Goal: Use online tool/utility: Utilize a website feature to perform a specific function

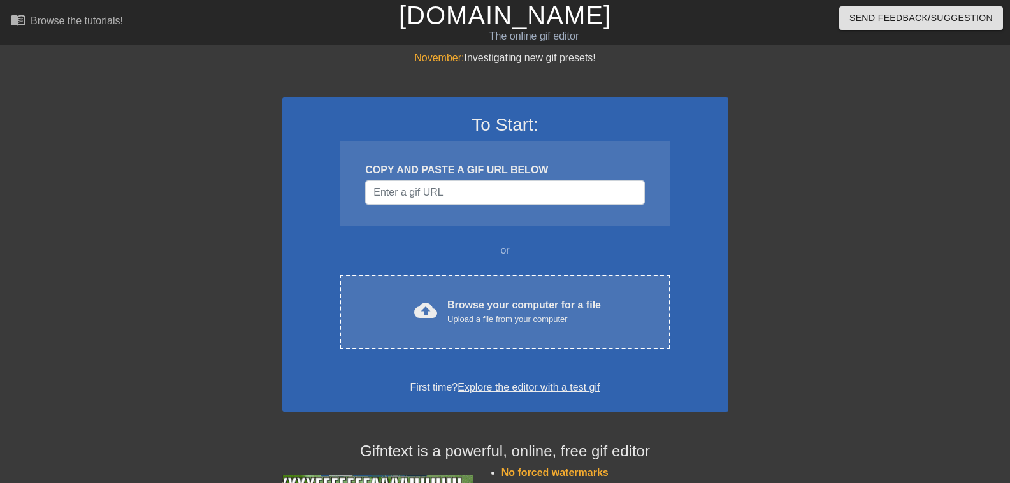
click at [501, 208] on div "COPY AND PASTE A GIF URL BELOW" at bounding box center [505, 183] width 330 height 85
click at [505, 196] on input "Username" at bounding box center [504, 192] width 279 height 24
paste input "[URL][DOMAIN_NAME]"
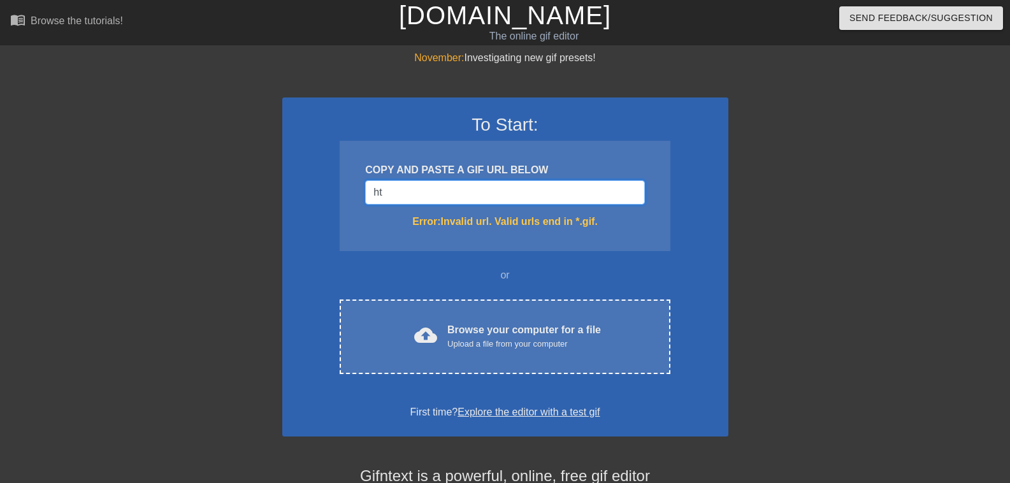
type input "h"
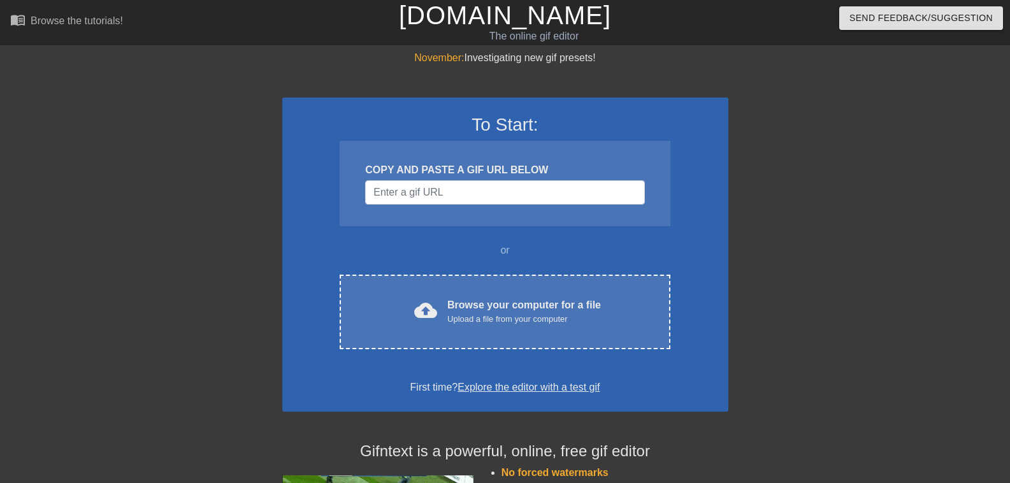
click at [248, 132] on div at bounding box center [171, 241] width 191 height 382
click at [428, 186] on input "Username" at bounding box center [504, 192] width 279 height 24
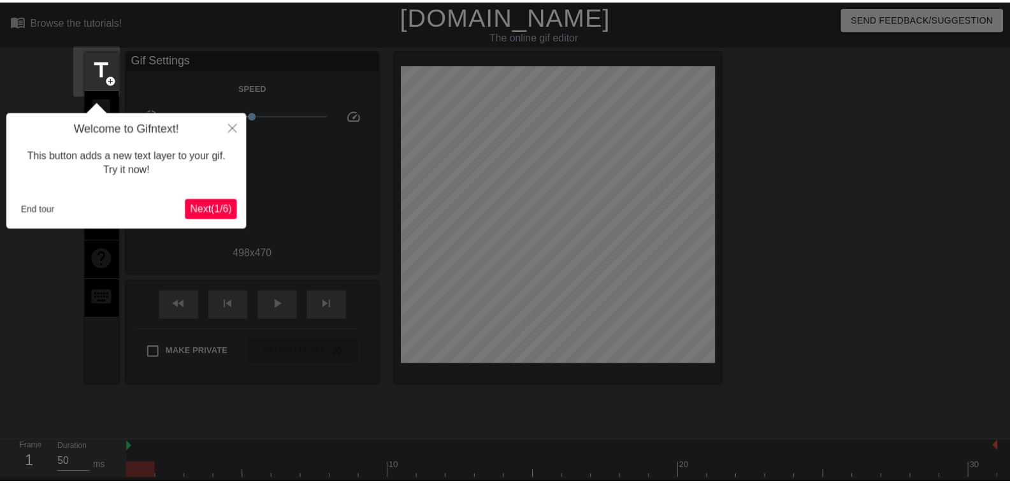
scroll to position [31, 0]
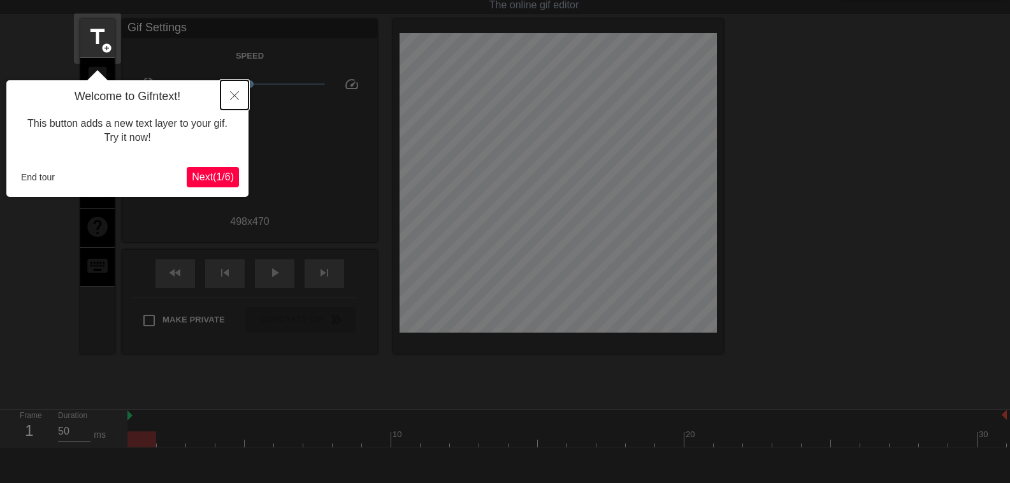
click at [238, 90] on button "Close" at bounding box center [234, 94] width 28 height 29
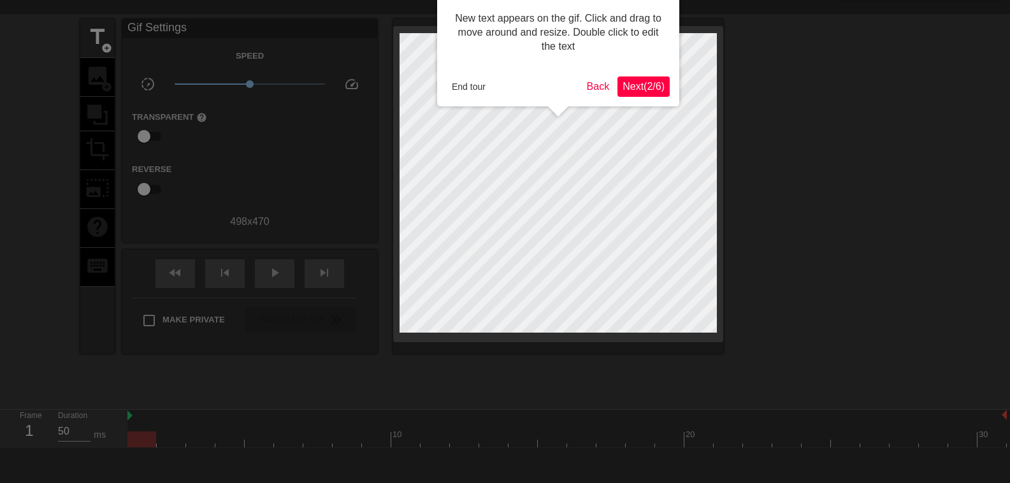
scroll to position [0, 0]
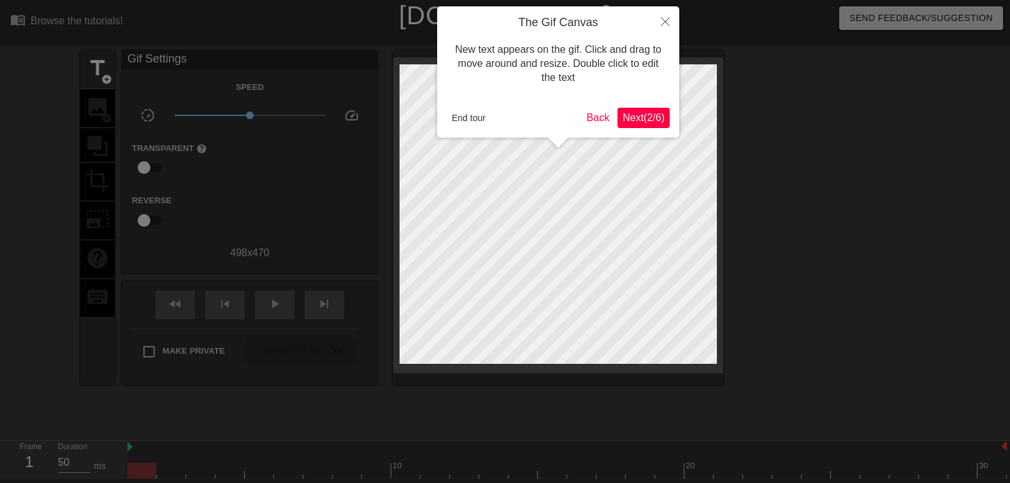
click at [627, 122] on span "Next ( 2 / 6 )" at bounding box center [644, 117] width 42 height 11
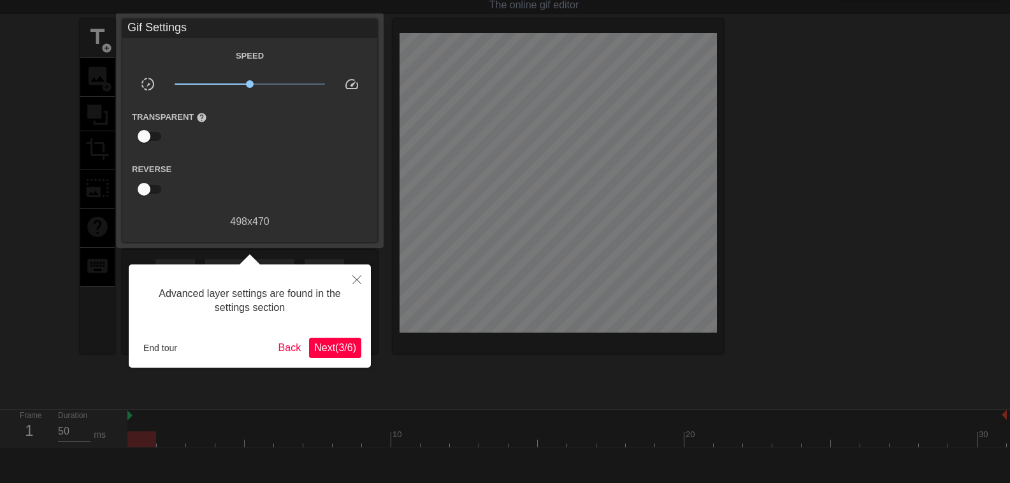
click at [342, 342] on span "Next ( 3 / 6 )" at bounding box center [335, 347] width 42 height 11
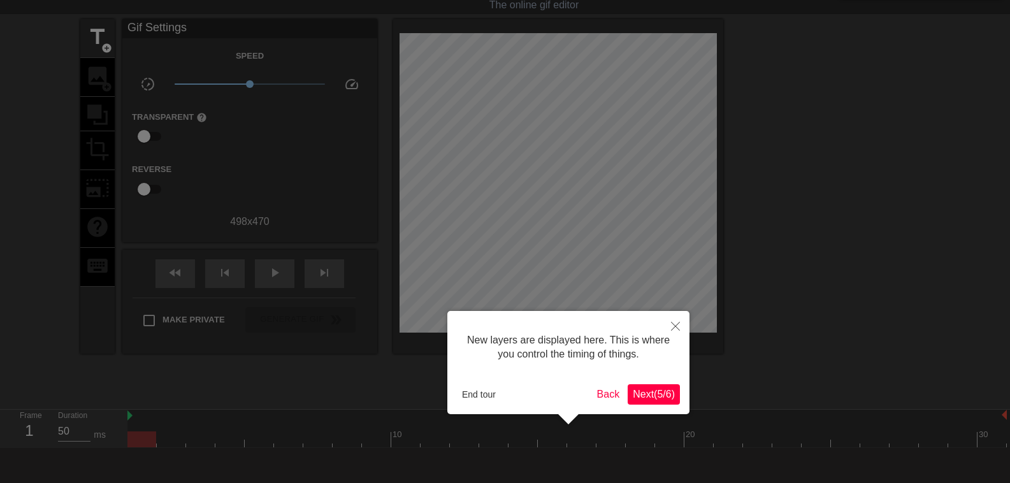
scroll to position [11, 0]
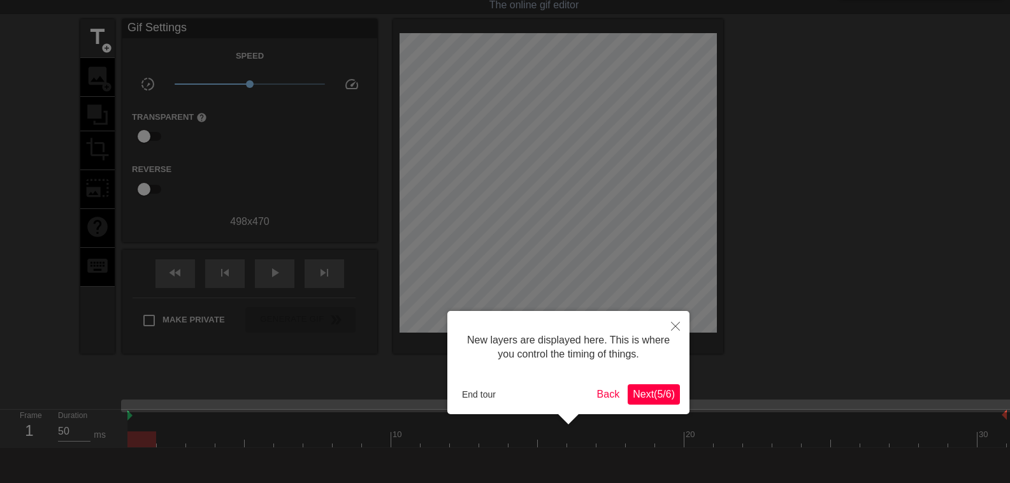
click at [649, 392] on span "Next ( 5 / 6 )" at bounding box center [654, 394] width 42 height 11
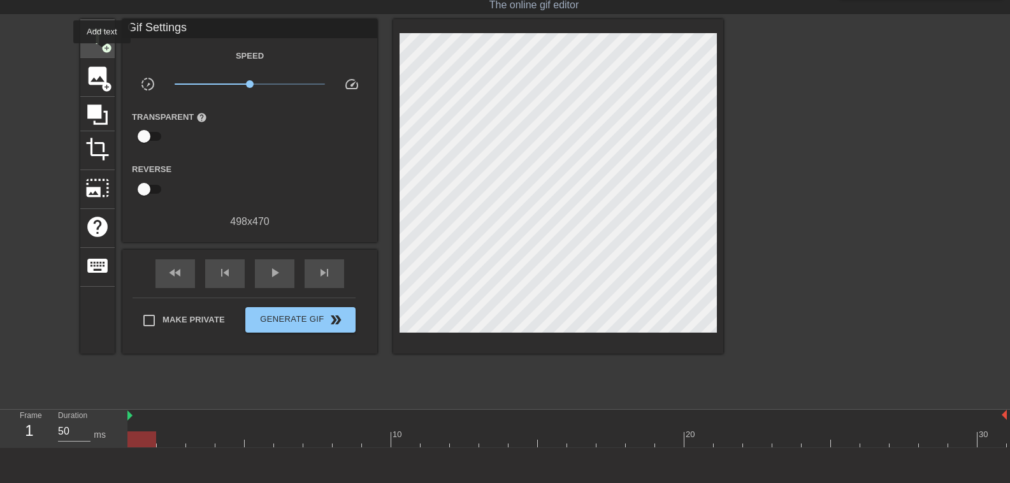
click at [102, 52] on span "add_circle" at bounding box center [106, 48] width 11 height 11
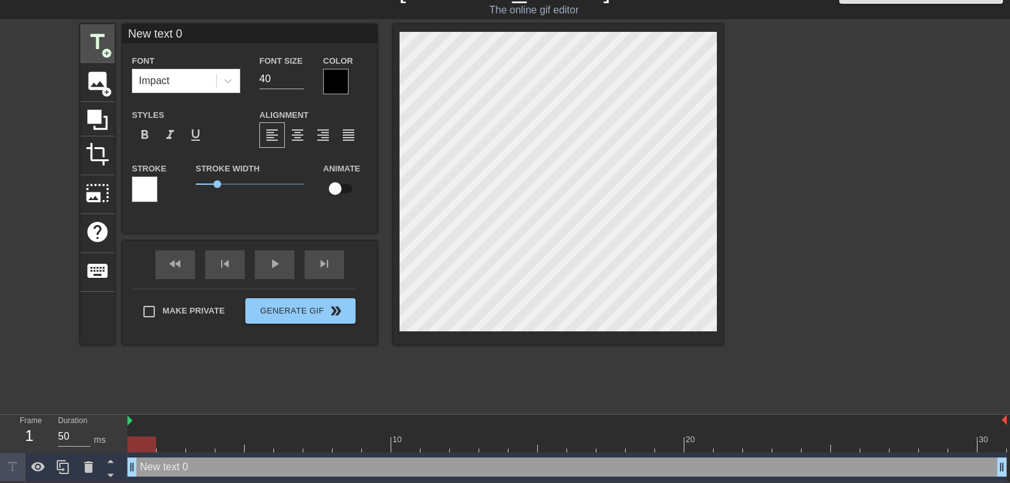
scroll to position [27, 0]
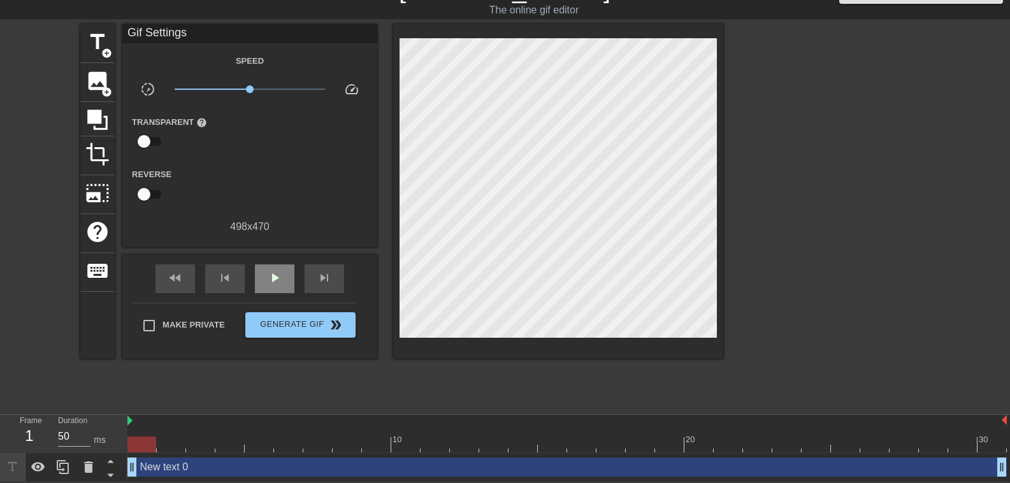
click at [257, 259] on div "fast_rewind skip_previous play_arrow skip_next" at bounding box center [250, 279] width 208 height 48
click at [226, 270] on span "skip_previous" at bounding box center [224, 277] width 15 height 15
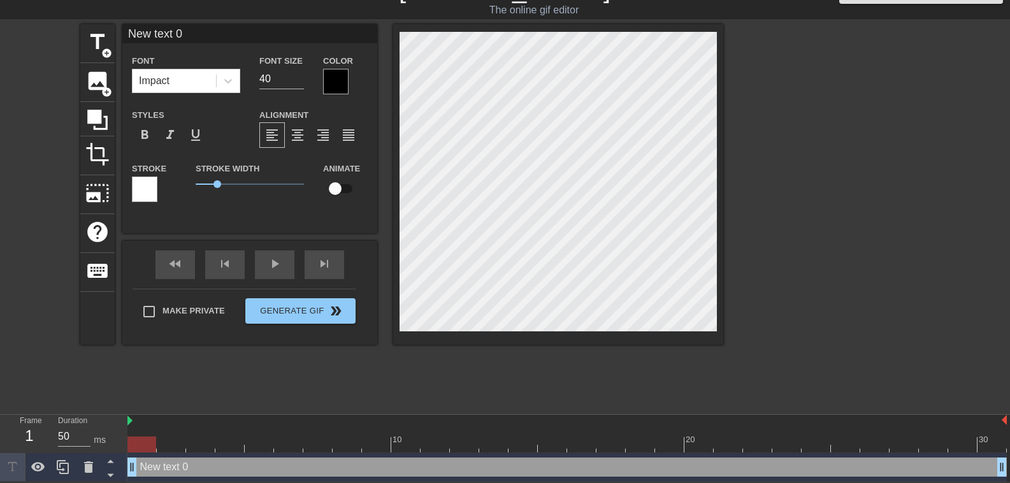
scroll to position [1, 3]
type input "New text"
type textarea "New text"
type input "New text"
type textarea "New text"
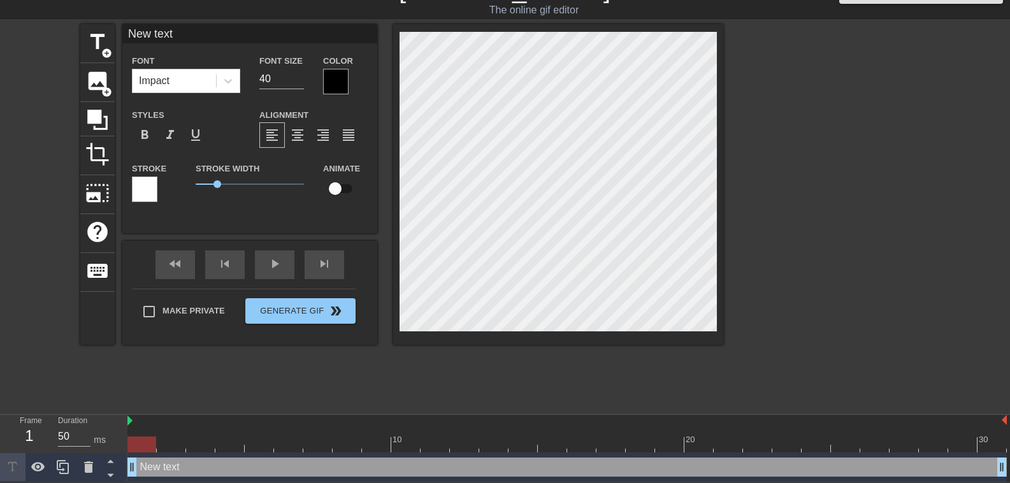
type input "New tex"
type textarea "New tex"
type input "New te"
type textarea "New te"
type input "New t"
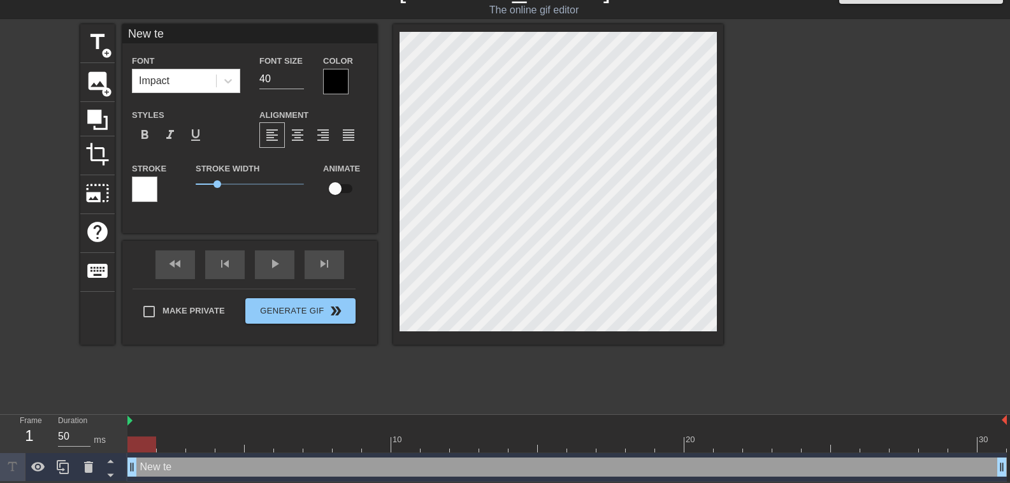
type textarea "New t"
type input "New"
type textarea "New"
type input "New"
type textarea "New"
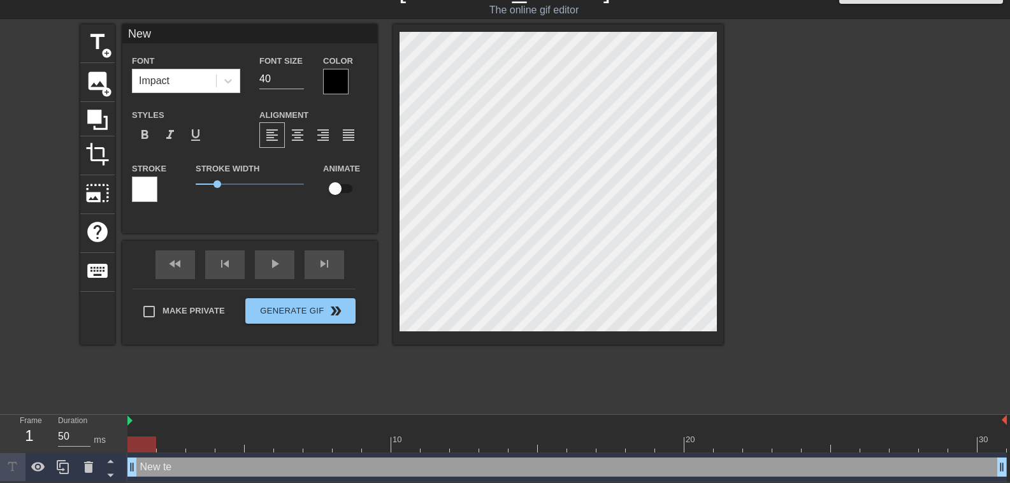
type input "Ne"
type textarea "Ne"
type input "N"
type textarea "N"
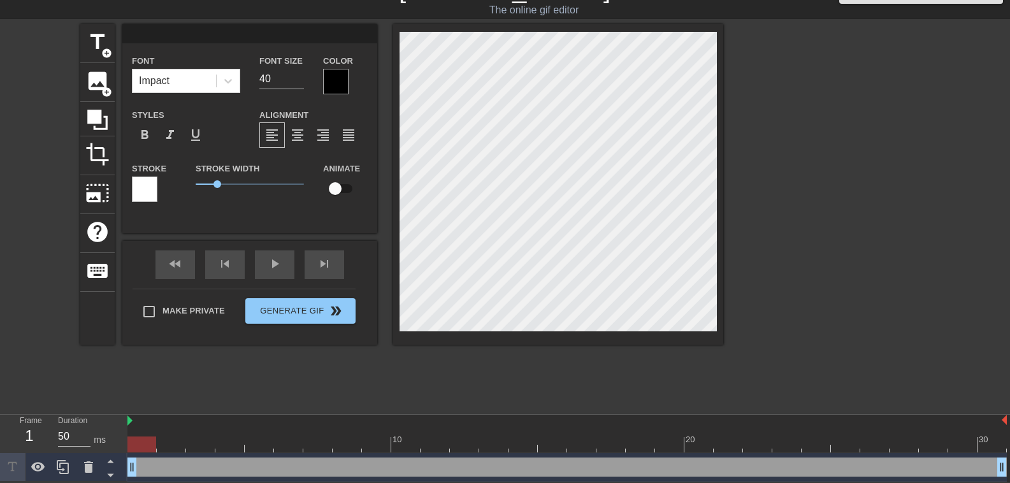
type input "k"
type textarea "k"
type input "ki"
type textarea "ki"
type input "kir"
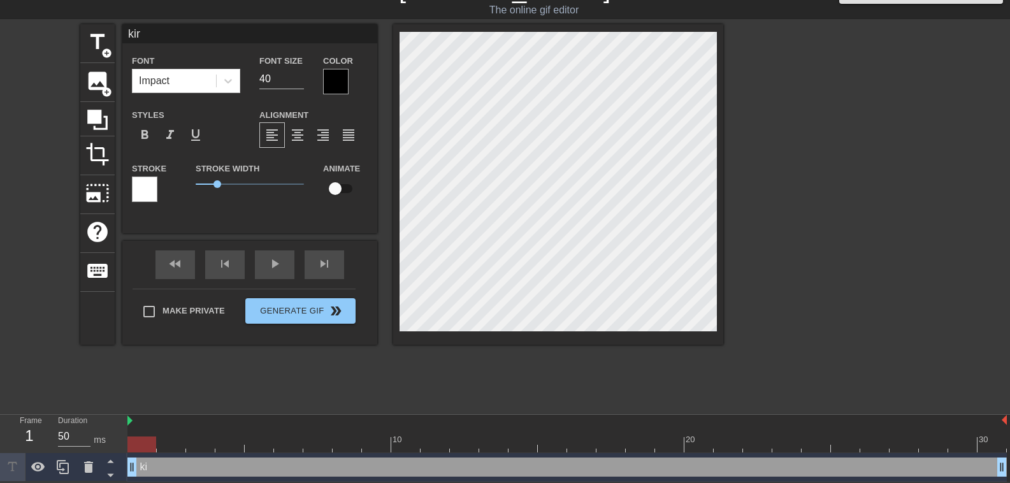
type textarea "[PERSON_NAME]"
type input "[PERSON_NAME]"
type textarea "[PERSON_NAME]"
type input "[PERSON_NAME]"
type textarea "[PERSON_NAME]"
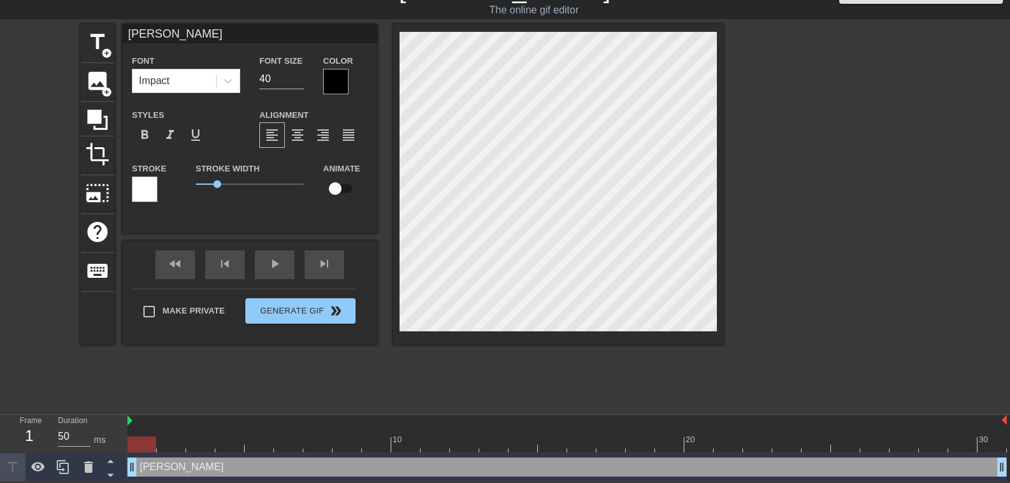
type input "[PERSON_NAME]"
type textarea "[PERSON_NAME]"
type input "[PERSON_NAME]"
type textarea "[PERSON_NAME]"
type input "[PERSON_NAME]"
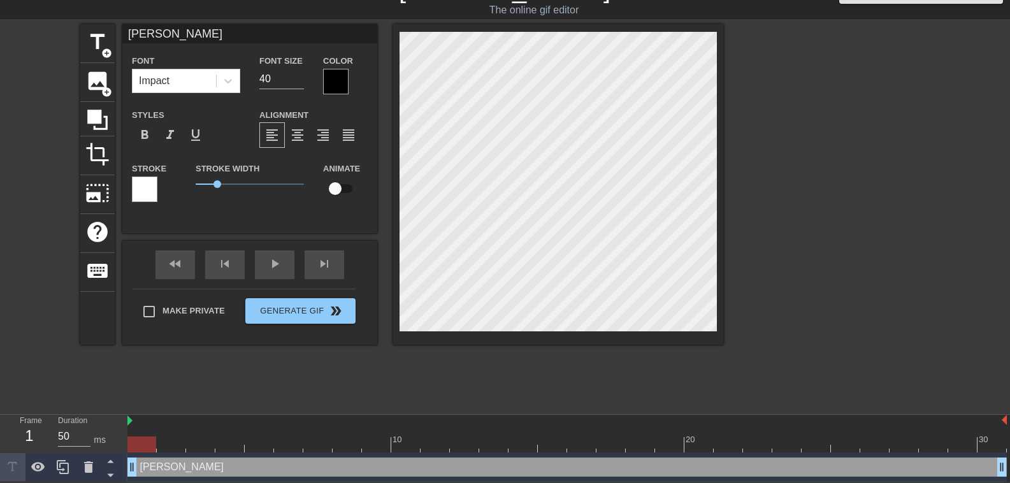
type textarea "[PERSON_NAME]"
type input "[PERSON_NAME] odd w"
type textarea "[PERSON_NAME] odd w"
paste textarea "[URL][DOMAIN_NAME]"
type input "[PERSON_NAME] whttps://[DOMAIN_NAME][URL]"
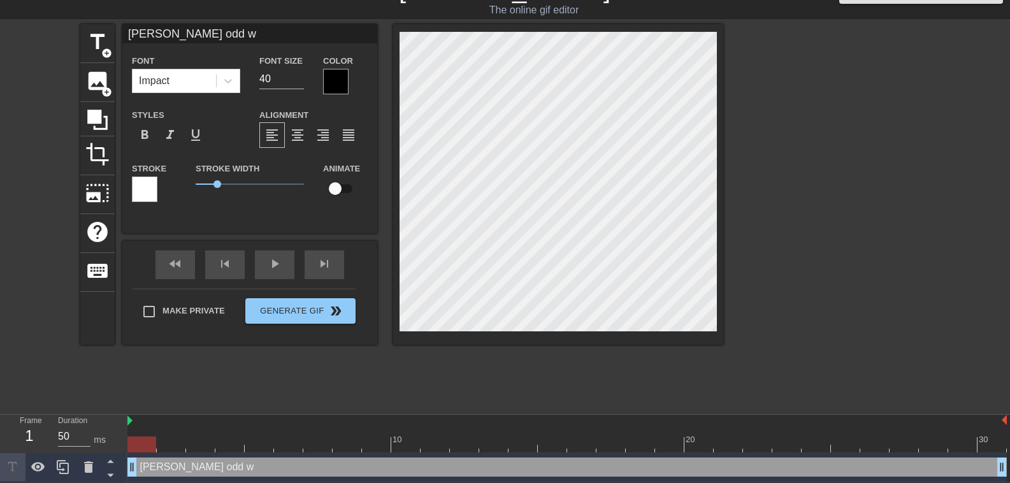
type textarea "[PERSON_NAME] whttps://[DOMAIN_NAME][URL]"
type input "[PERSON_NAME] whttps://[DOMAIN_NAME][URL][DOMAIN_NAME]"
type textarea "[PERSON_NAME] whttps://[DOMAIN_NAME][URL][DOMAIN_NAME]"
type input "[PERSON_NAME] whttps://[DOMAIN_NAME][URL]"
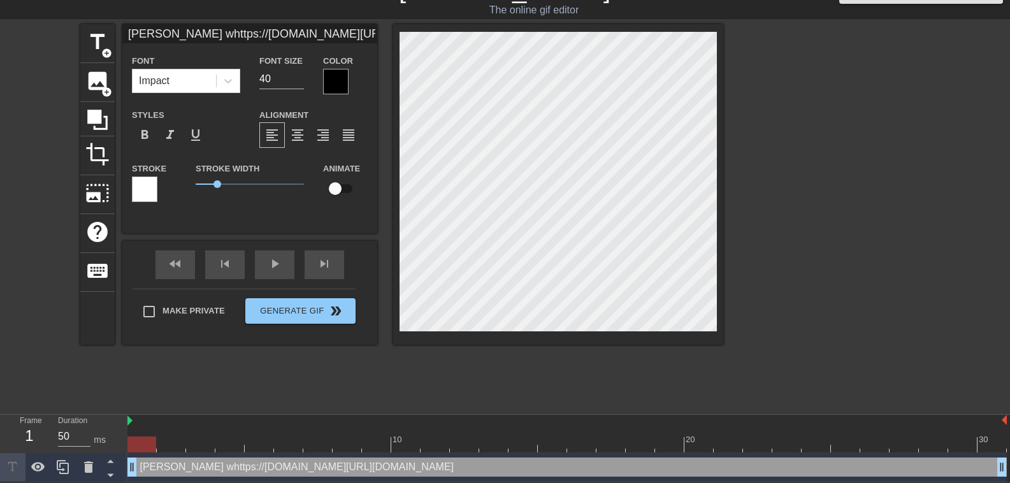
type textarea "[PERSON_NAME] whttps://[DOMAIN_NAME][URL]"
type input "[PERSON_NAME] odd whttps://[DOMAIN_NAME][URL]."
type textarea "[PERSON_NAME] odd whttps://[DOMAIN_NAME][URL]."
type input "[PERSON_NAME] odd whttps://[DOMAIN_NAME][URL]"
type textarea "[PERSON_NAME] odd whttps://[DOMAIN_NAME][URL]"
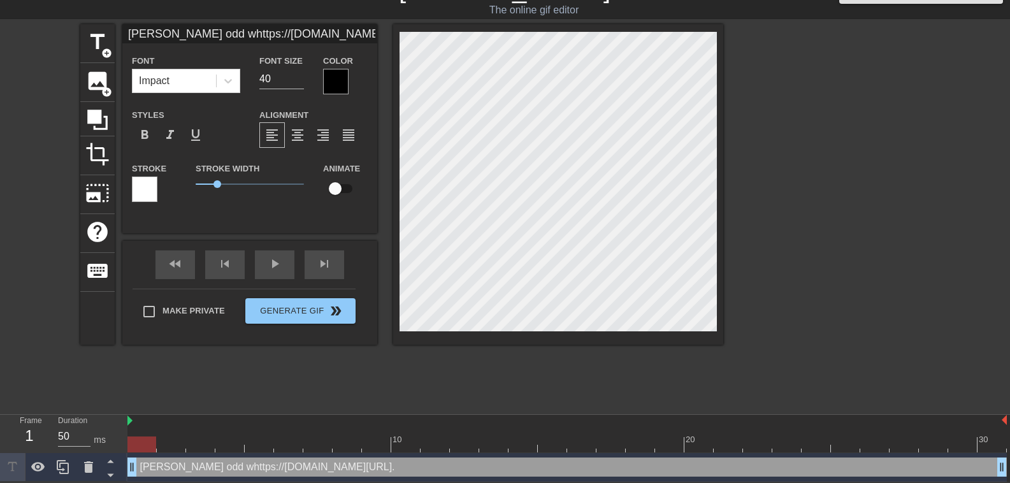
type input "[PERSON_NAME] odd whttps://[DOMAIN_NAME][URL]"
type textarea "[PERSON_NAME] odd whttps://[DOMAIN_NAME][URL]"
type input "[PERSON_NAME] odd whttps://[DOMAIN_NAME][URL]"
type textarea "[PERSON_NAME] odd whttps://[DOMAIN_NAME][URL]"
type input "[PERSON_NAME] odd whttps://[DOMAIN_NAME][URL]"
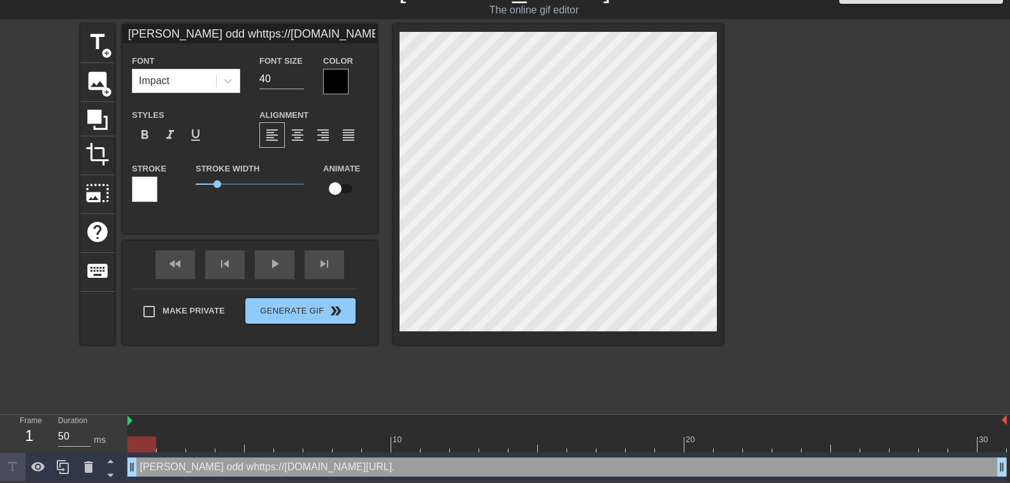
type textarea "[PERSON_NAME] odd whttps://[DOMAIN_NAME][URL]"
type input "[PERSON_NAME] odd whttps://[DOMAIN_NAME][URL]"
type textarea "[PERSON_NAME] odd whttps://[DOMAIN_NAME][URL]"
type input "[PERSON_NAME] odd whttps://[DOMAIN_NAME][URL]"
type textarea "[PERSON_NAME] odd whttps://[DOMAIN_NAME][URL]"
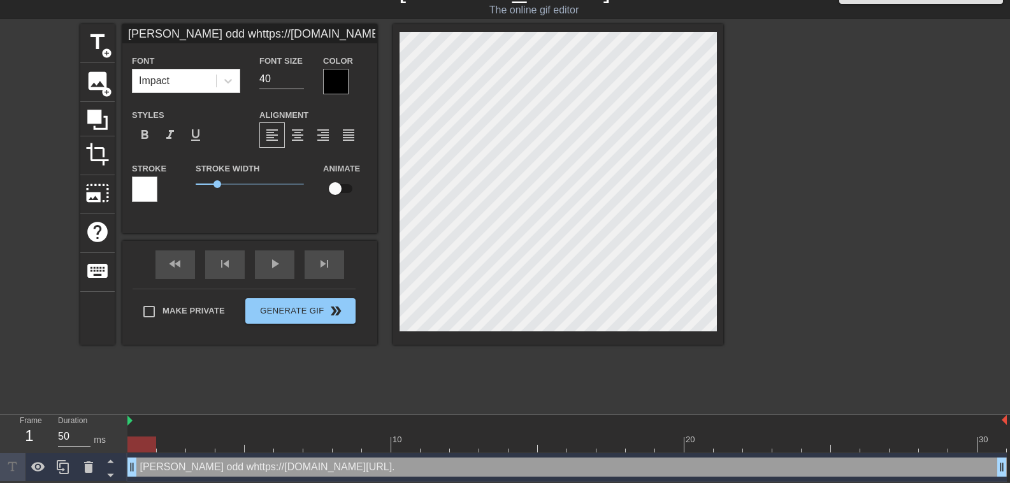
type input "[PERSON_NAME] odd whttps://[DOMAIN_NAME][URL]"
type textarea "[PERSON_NAME] odd whttps://[DOMAIN_NAME][URL]"
type input "[PERSON_NAME] odd whttps://[DOMAIN_NAME][URL]"
type textarea "[PERSON_NAME] odd whttps://[DOMAIN_NAME][URL]"
type input "[PERSON_NAME] odd whttps://[DOMAIN_NAME][URL]"
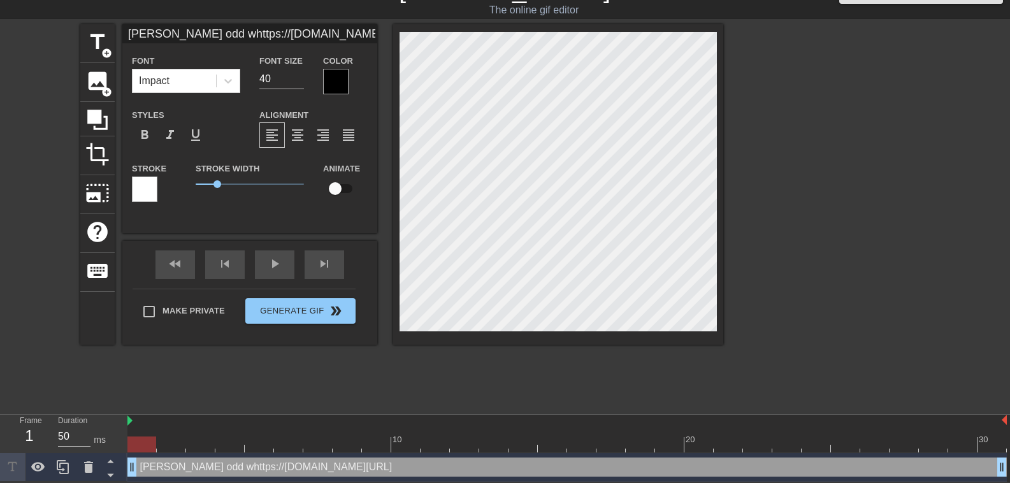
type textarea "[PERSON_NAME] odd whttps://[DOMAIN_NAME][URL]"
type input "[PERSON_NAME] whttps://[DOMAIN_NAME][URL]"
type textarea "[PERSON_NAME] whttps://[DOMAIN_NAME][URL]"
type input "[PERSON_NAME] odd whttps://[DOMAIN_NAME][URL]"
type textarea "[PERSON_NAME] odd whttps://[DOMAIN_NAME][URL]"
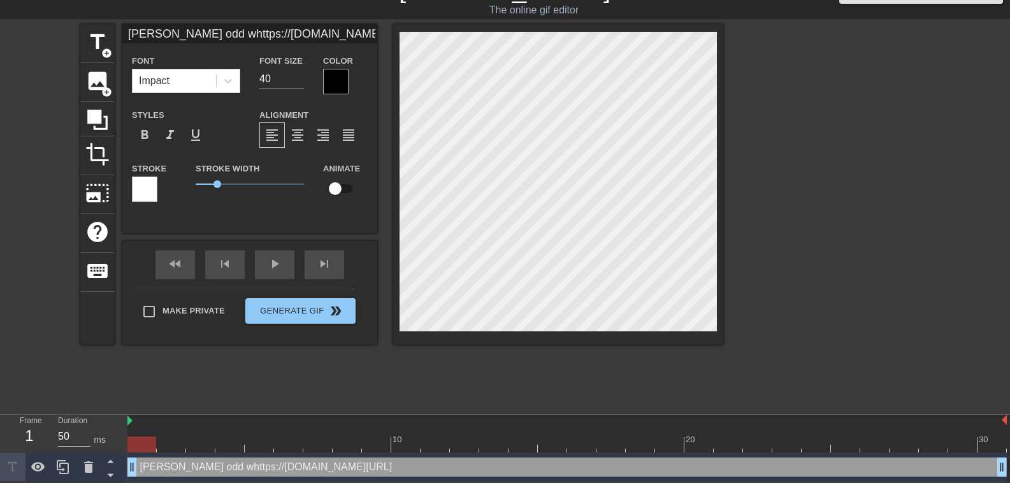
type input "[PERSON_NAME] odd whttps://[DOMAIN_NAME][URL]"
type textarea "[PERSON_NAME] odd whttps://[DOMAIN_NAME][URL]"
type input "[PERSON_NAME] whttps://[DOMAIN_NAME][URL]"
type textarea "[PERSON_NAME] whttps://[DOMAIN_NAME][URL]"
type input "[PERSON_NAME] whttps://[DOMAIN_NAME][URL]"
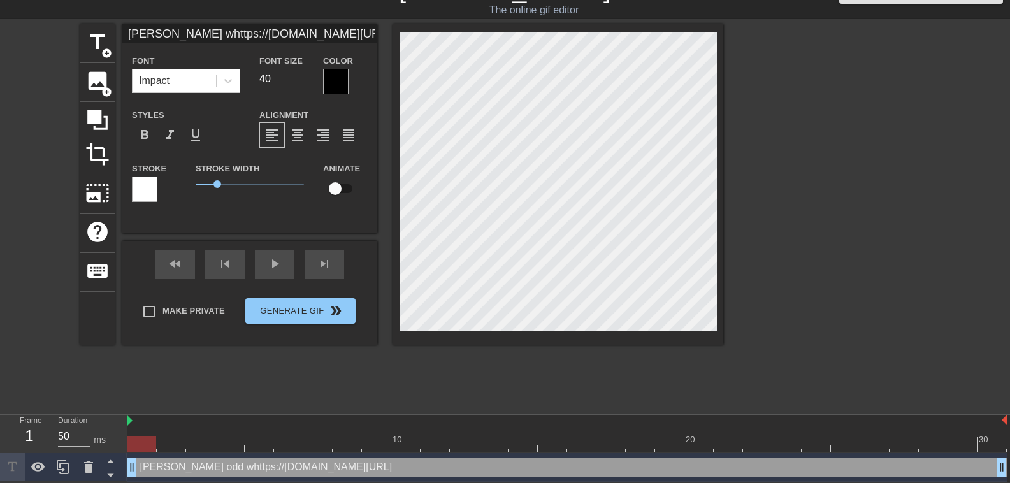
type textarea "[PERSON_NAME] whttps://[DOMAIN_NAME][URL]"
type input "[PERSON_NAME] whttps://[DOMAIN_NAME][URL]"
type textarea "[PERSON_NAME] whttps://[DOMAIN_NAME][URL]"
type input "[PERSON_NAME] odd whttps://[DOMAIN_NAME][URL]"
type textarea "[PERSON_NAME] odd whttps://[DOMAIN_NAME][URL]"
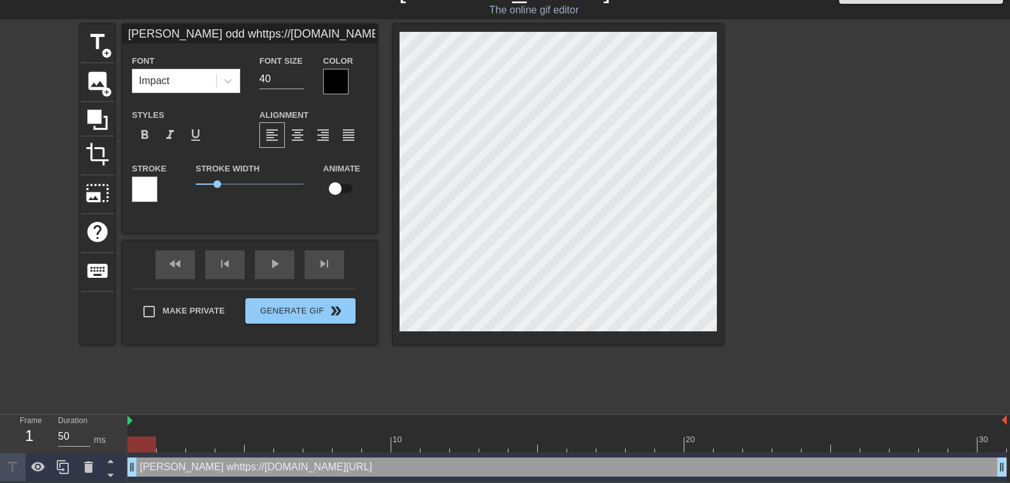
type input "[PERSON_NAME] odd whttps://[DOMAIN_NAME][URL]"
type textarea "[PERSON_NAME] odd whttps://[DOMAIN_NAME][URL]"
type input "[PERSON_NAME] whttps://[DOMAIN_NAME][URL]"
type textarea "[PERSON_NAME] whttps://[DOMAIN_NAME][URL]"
type input "[PERSON_NAME] whttps://[DOMAIN_NAME][URL]"
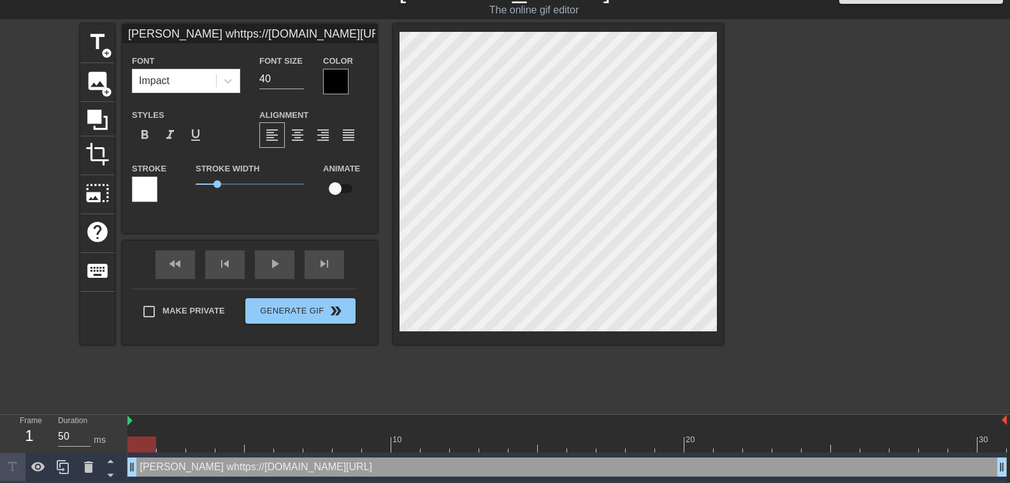
type textarea "[PERSON_NAME] whttps://[DOMAIN_NAME][URL]"
type input "[PERSON_NAME] whttps://[DOMAIN_NAME][URL]"
type textarea "[PERSON_NAME] whttps://[DOMAIN_NAME][URL]"
type input "[PERSON_NAME] odd whttps://[DOMAIN_NAME][URL]"
type textarea "[PERSON_NAME] odd whttps://[DOMAIN_NAME][URL]"
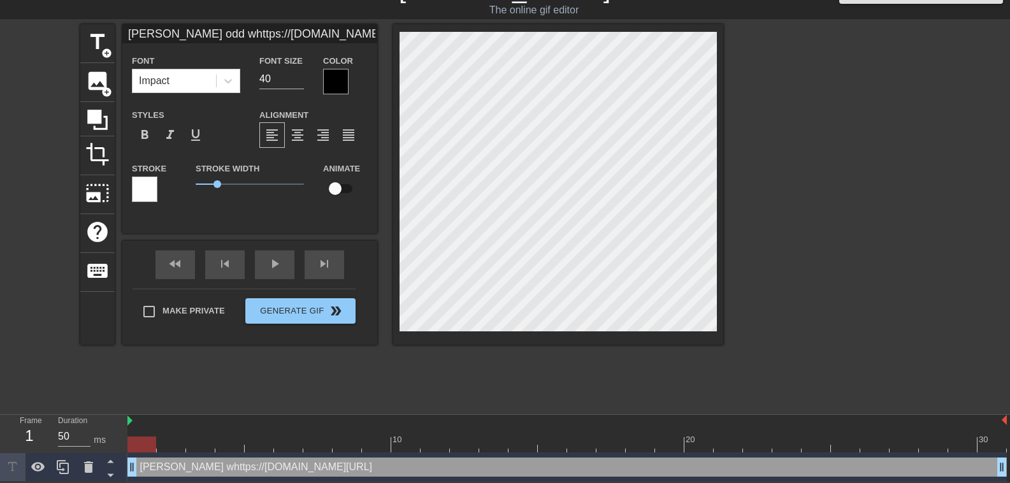
type input "[PERSON_NAME] odd whttps://[DOMAIN_NAME][URL]"
type textarea "[PERSON_NAME] odd whttps://[DOMAIN_NAME][URL]"
type input "[PERSON_NAME] odd whttps://[DOMAIN_NAME][URL]"
type textarea "[PERSON_NAME] odd whttps://[DOMAIN_NAME][URL]"
type input "[PERSON_NAME] whttps://[DOMAIN_NAME][URL]"
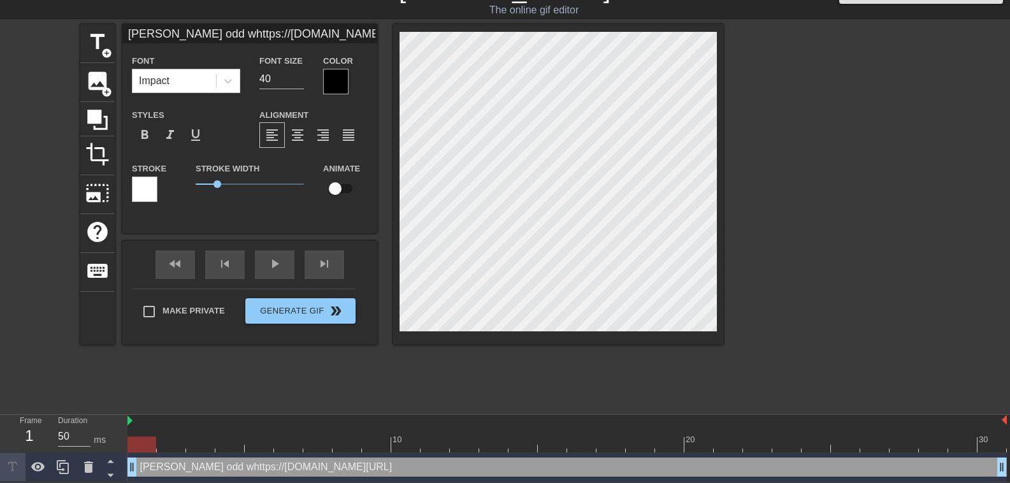
type textarea "[PERSON_NAME] whttps://[DOMAIN_NAME][URL]"
type input "[PERSON_NAME] whttps://[DOMAIN_NAME][URL]"
type textarea "[PERSON_NAME] whttps://[DOMAIN_NAME][URL]"
type input "[PERSON_NAME] whttps://[DOMAIN_NAME][URL]"
type textarea "[PERSON_NAME] whttps://[DOMAIN_NAME][URL]"
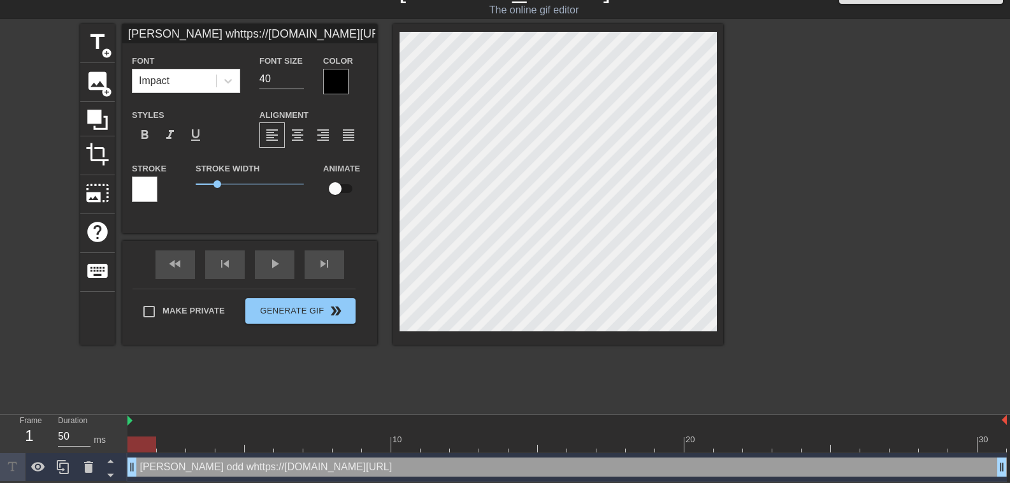
type input "[PERSON_NAME] whttps://[DOMAIN_NAME]"
type textarea "[PERSON_NAME] whttps://[DOMAIN_NAME]"
type input "[PERSON_NAME] whttps://[DOMAIN_NAME]"
type textarea "[PERSON_NAME] whttps://[DOMAIN_NAME]"
type input "[PERSON_NAME] odd whttps://media1.tenor.c"
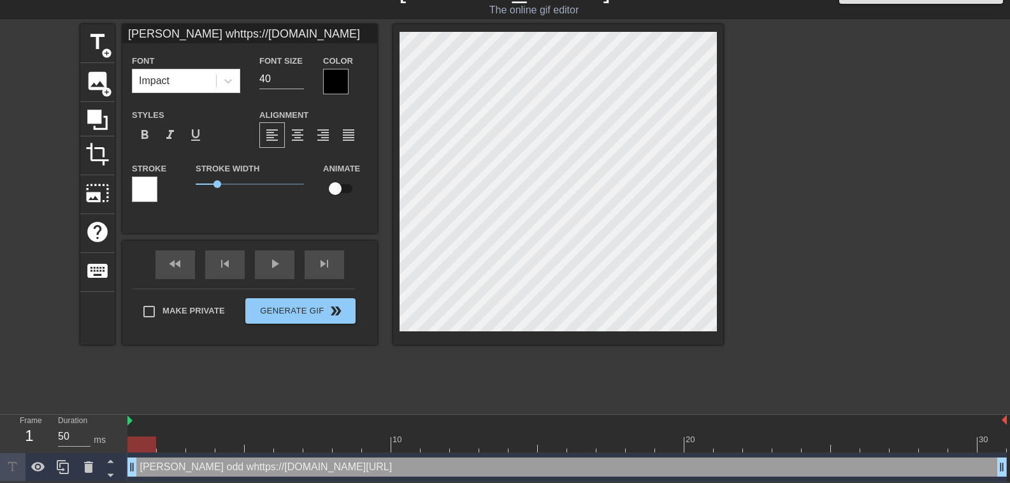
type textarea "[PERSON_NAME] odd whttps://media1.tenor.c"
type input "[PERSON_NAME] whttps://media1.tenor."
type textarea "[PERSON_NAME] whttps://media1.tenor."
type input "[PERSON_NAME] whttps://media1.tenor"
type textarea "[PERSON_NAME] whttps://media1.tenor"
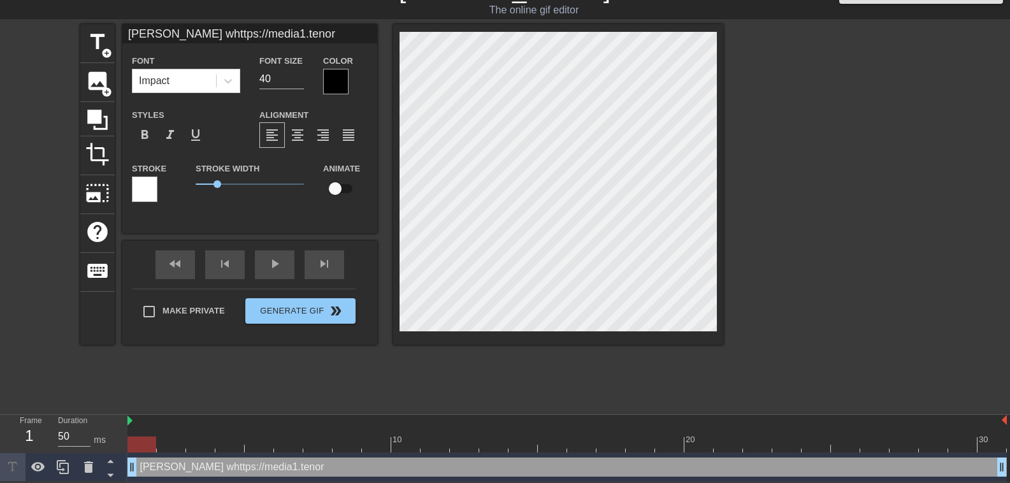
type input "[PERSON_NAME] whttps://media1.teno"
type textarea "[PERSON_NAME] whttps://media1.teno"
type input "[PERSON_NAME] whttps://media1.ten"
type textarea "[PERSON_NAME] whttps://media1.ten"
type input "[PERSON_NAME] whttps://media1.te"
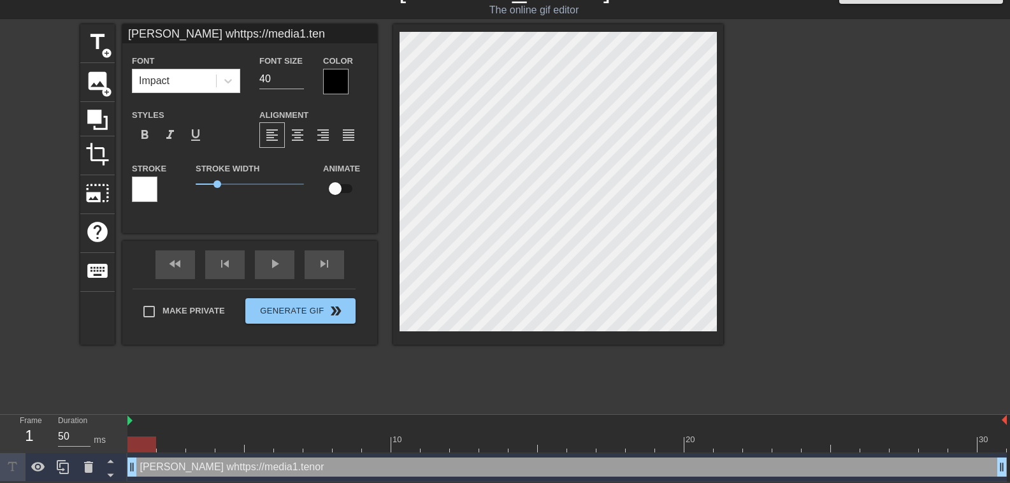
type textarea "[PERSON_NAME] whttps://media1.te"
type input "[PERSON_NAME] odd whttps://media1.t"
type textarea "[PERSON_NAME] odd whttps://media1.t"
type input "[PERSON_NAME] odd whttps://media1."
type textarea "[PERSON_NAME] odd whttps://media1."
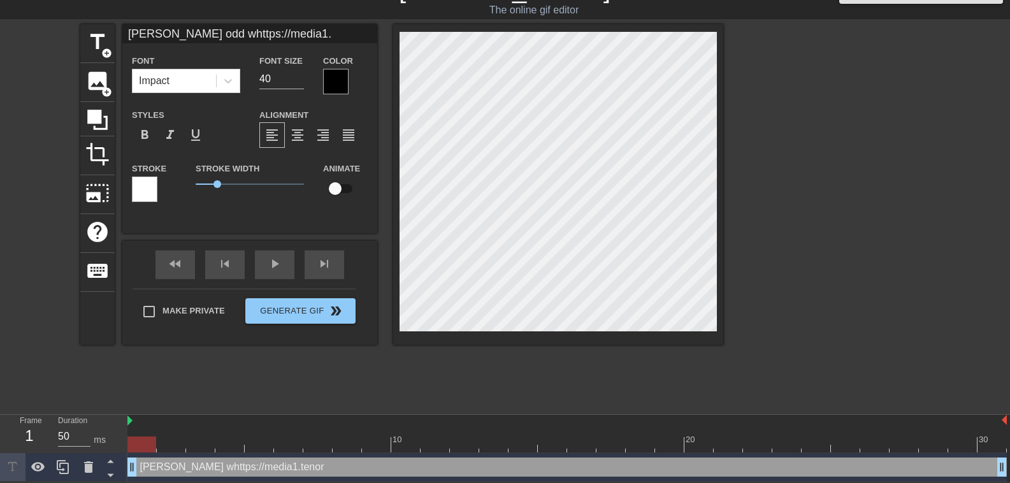
type input "[PERSON_NAME] odd whttps://media1"
type textarea "[PERSON_NAME] odd whttps://media1"
type input "[PERSON_NAME] odd whttps://media"
type textarea "[PERSON_NAME] odd whttps://media"
type input "[PERSON_NAME] odd whttps://medi"
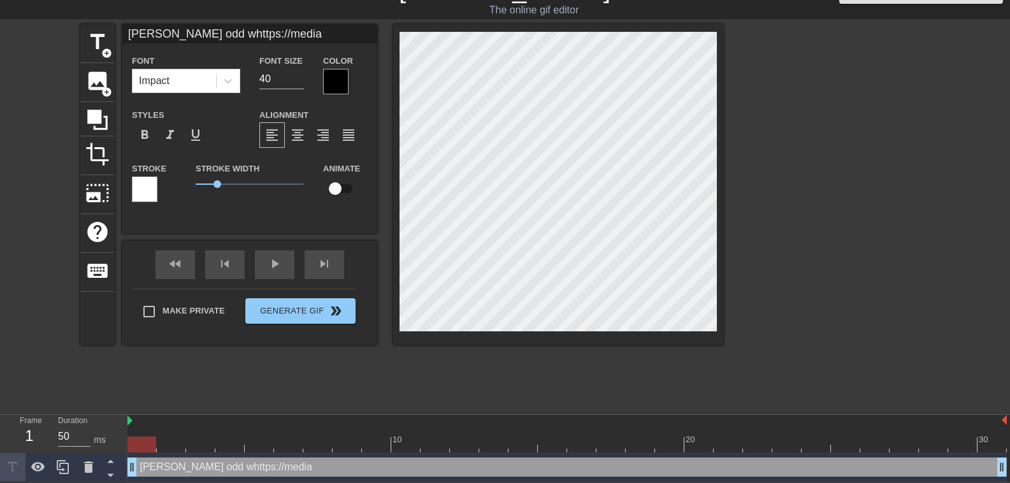
type textarea "[PERSON_NAME] odd whttps://medi"
type input "[PERSON_NAME] odd whttps://med"
type textarea "[PERSON_NAME] odd whttps://med"
type input "[PERSON_NAME] odd whttps://me"
type textarea "[PERSON_NAME] odd whttps://me"
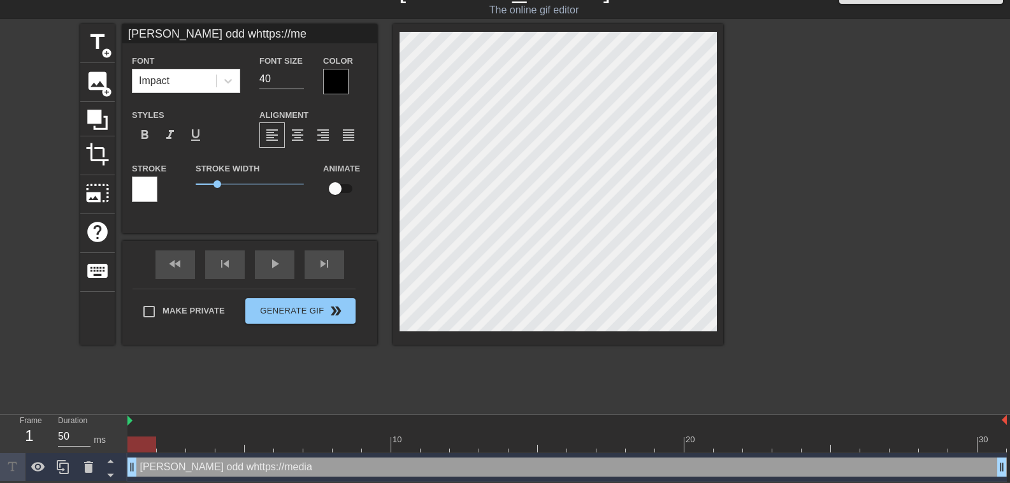
type input "[PERSON_NAME] odd whttps://m"
type textarea "[PERSON_NAME] odd whttps://m"
type input "[PERSON_NAME] odd whttps://"
type textarea "[PERSON_NAME] odd whttps://"
type input "[PERSON_NAME] odd whttps:/"
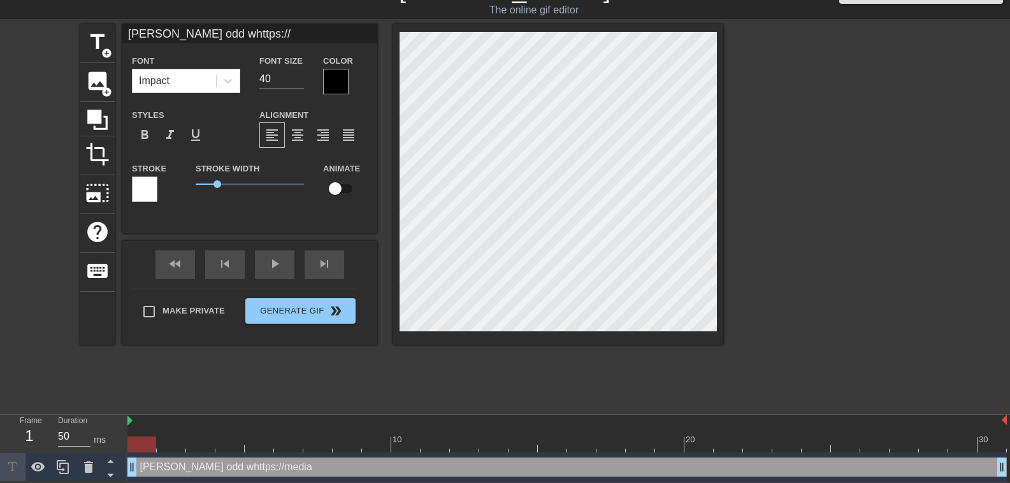
type textarea "[PERSON_NAME] odd whttps:/"
type input "[PERSON_NAME] odd whttps:"
type textarea "[PERSON_NAME] odd whttps:"
type input "[PERSON_NAME] odd whttps"
type textarea "[PERSON_NAME] odd whttps"
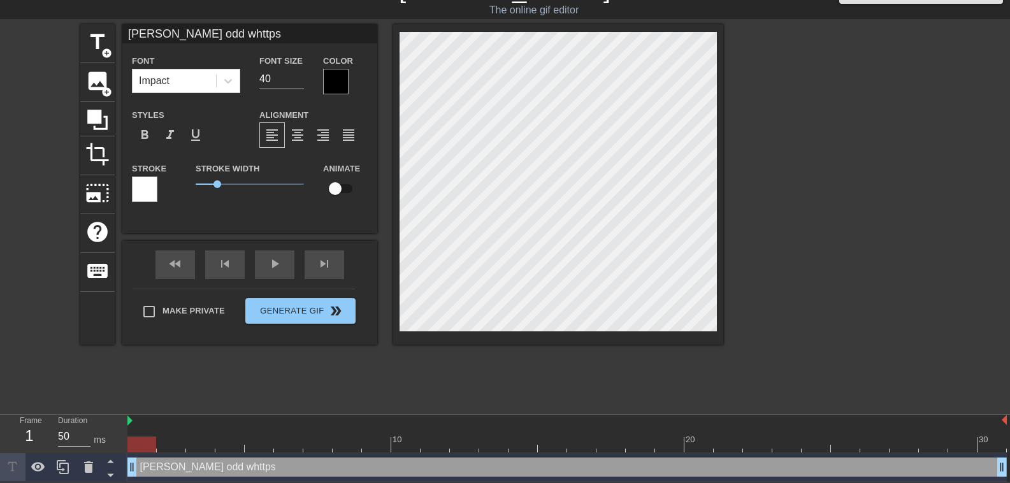
type input "[PERSON_NAME] odd whttp"
type textarea "[PERSON_NAME] odd whttp"
type input "[PERSON_NAME] odd whtt"
type textarea "[PERSON_NAME] odd whtt"
type input "[PERSON_NAME] odd wht"
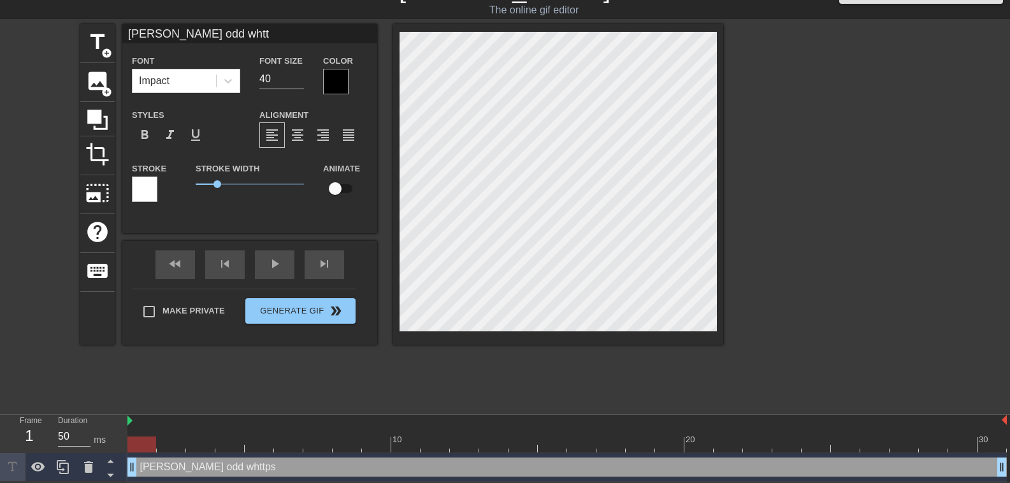
type textarea "[PERSON_NAME] odd wht"
type input "[PERSON_NAME] odd [PERSON_NAME]"
type textarea "[PERSON_NAME] odd [PERSON_NAME]"
type input "[PERSON_NAME] odd w"
type textarea "[PERSON_NAME] odd w"
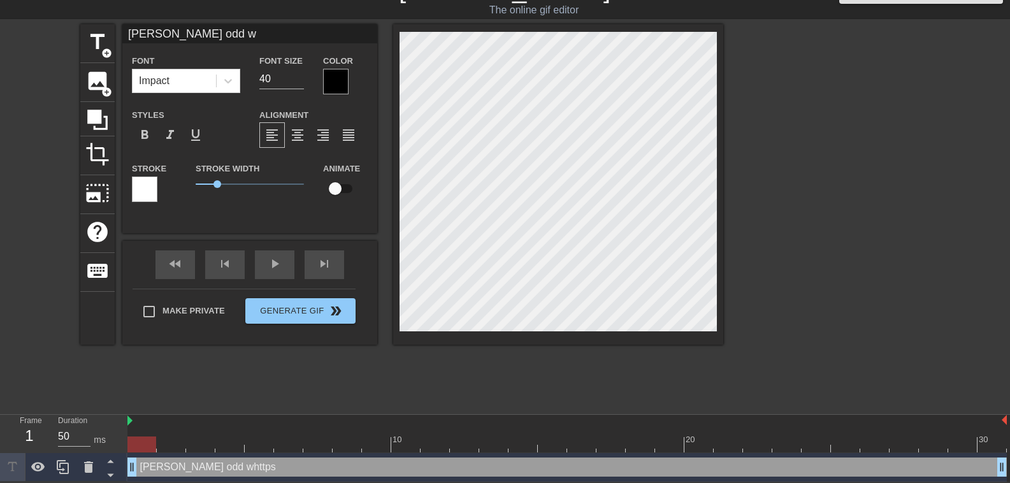
type input "[PERSON_NAME]"
type textarea "[PERSON_NAME]"
type input "[PERSON_NAME]"
type textarea "[PERSON_NAME]"
type input "[PERSON_NAME]"
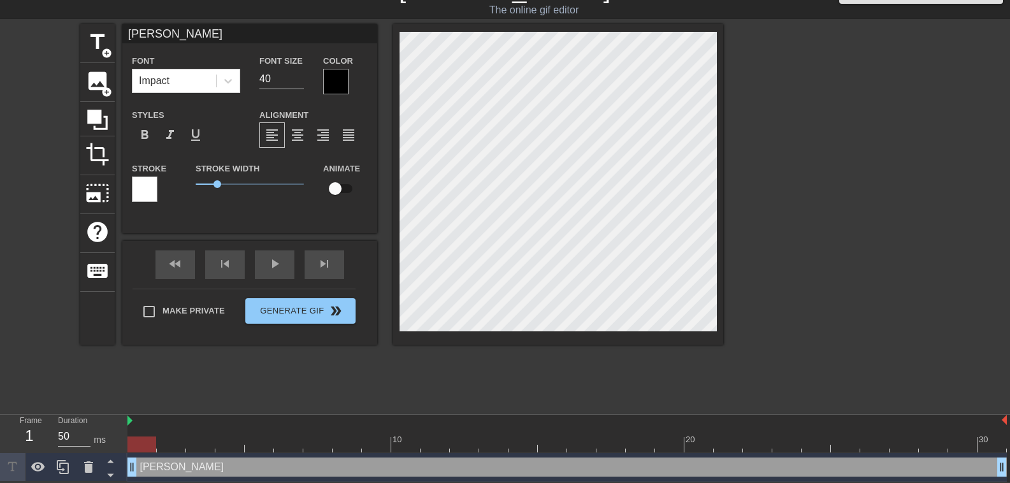
type textarea "[PERSON_NAME]"
type input "[PERSON_NAME]"
type textarea "[PERSON_NAME]"
type input "[PERSON_NAME]"
type textarea "[PERSON_NAME]"
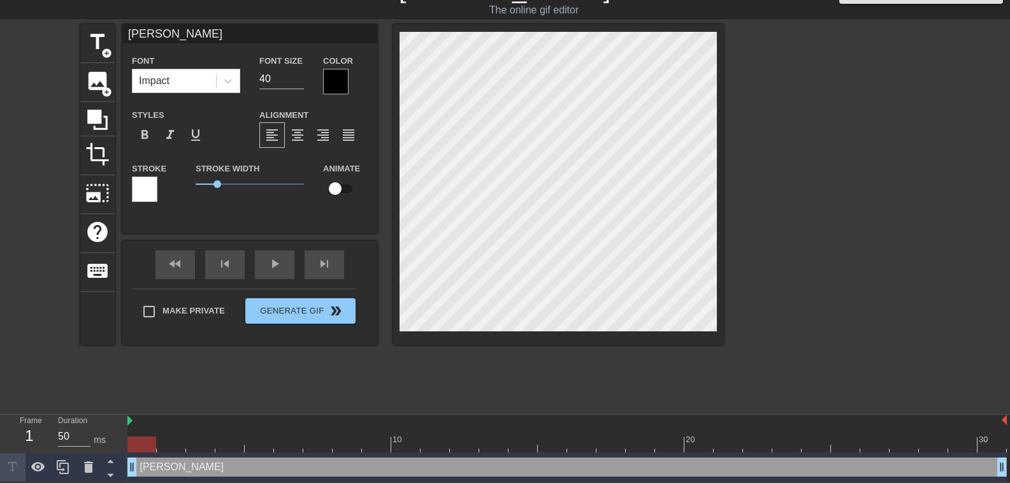
type input "[PERSON_NAME]"
type textarea "[PERSON_NAME]"
type input "kir"
type textarea "kir"
type input "ki"
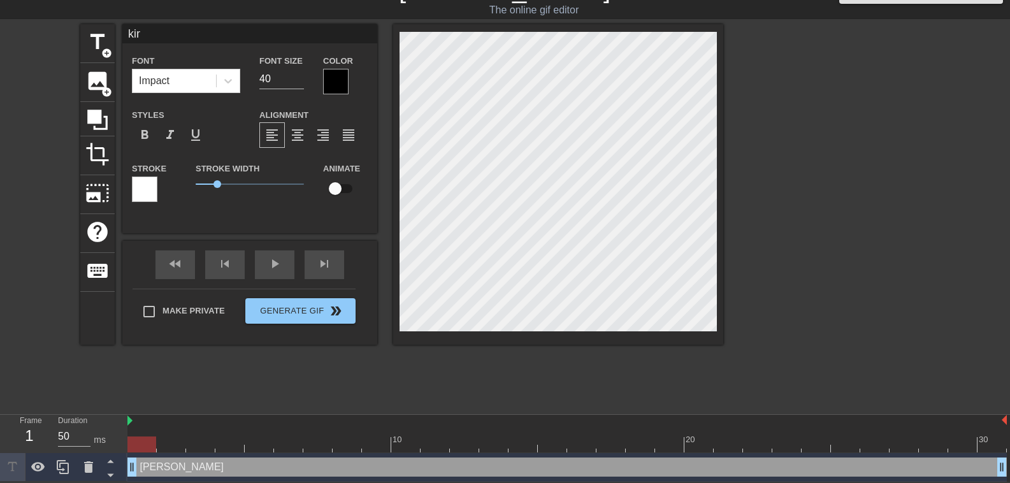
type textarea "ki"
type input "k"
type textarea "k"
click at [305, 30] on input at bounding box center [249, 33] width 255 height 19
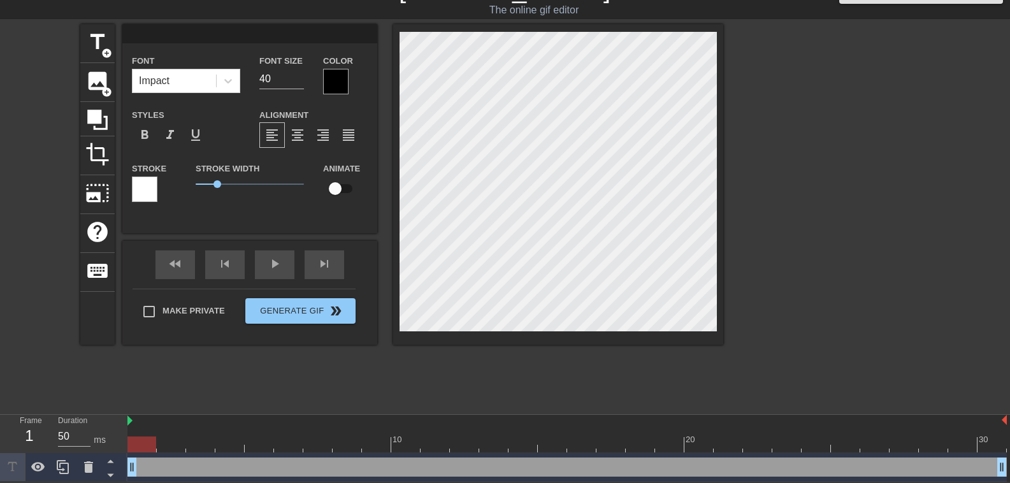
paste input "[URL][DOMAIN_NAME]"
drag, startPoint x: 132, startPoint y: 34, endPoint x: 396, endPoint y: 32, distance: 264.5
click at [396, 32] on div "title add_circle image add_circle crop photo_size_select_large help keyboard [U…" at bounding box center [401, 184] width 643 height 321
type input "h"
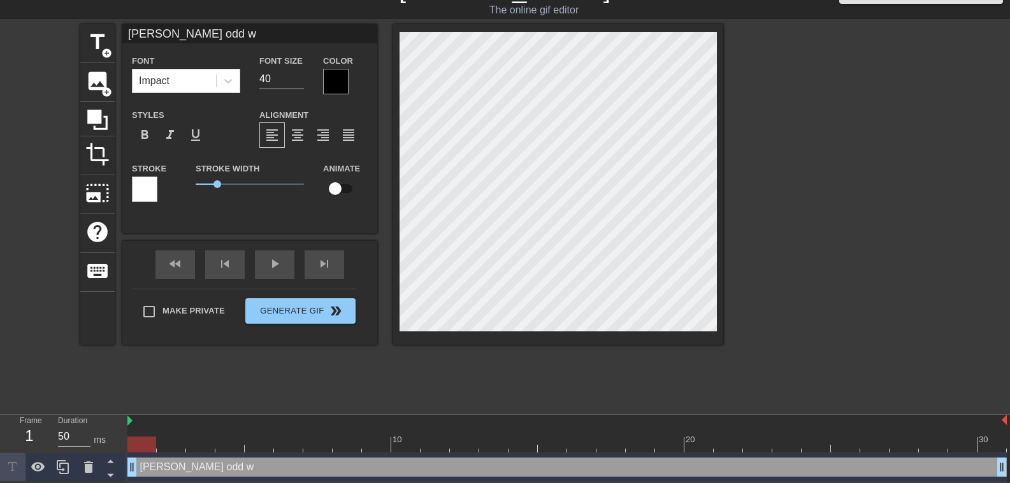
scroll to position [1, 1]
type input "a"
type textarea "a"
type input "at"
type textarea "at"
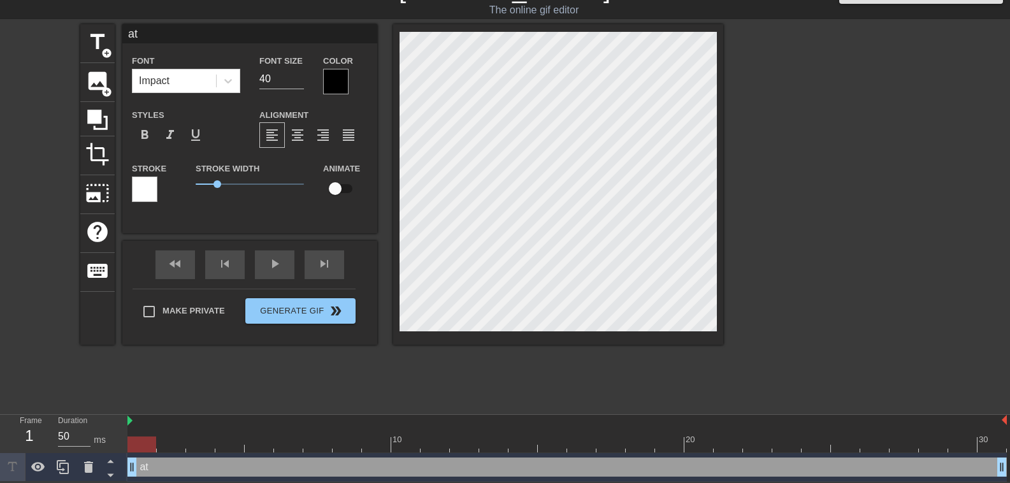
type input "a"
type textarea "a"
type input "a"
type textarea "a"
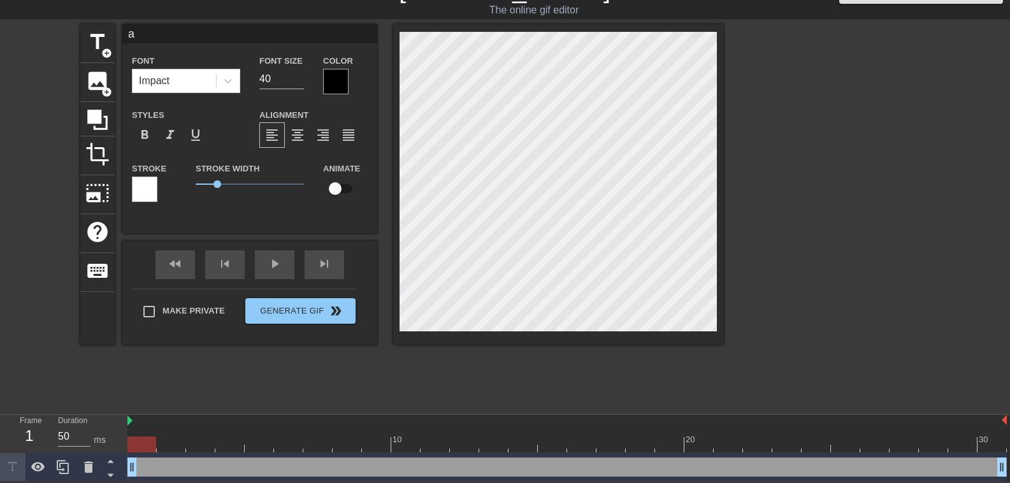
type input "aa"
type textarea "aa"
type input "a"
type textarea "a"
type input "k"
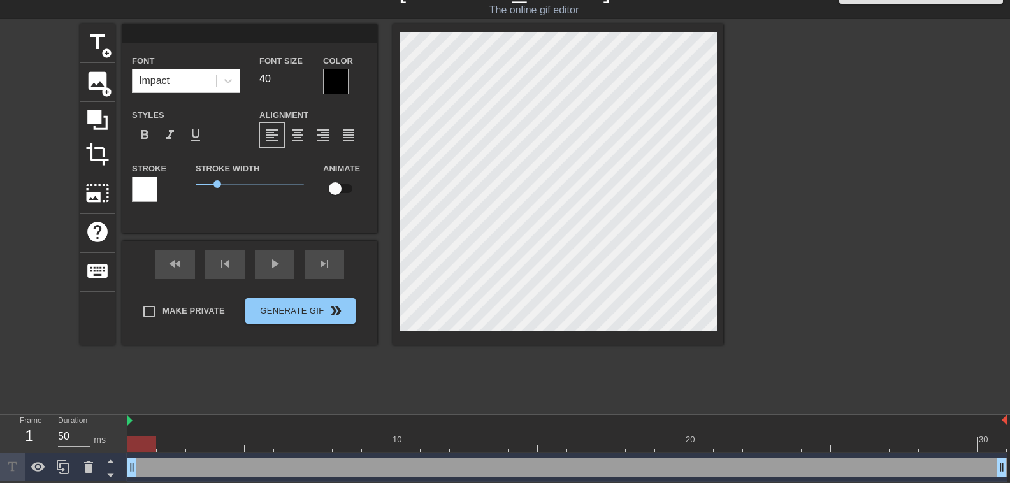
type textarea "k"
type input "ki"
type textarea "ki"
type input "kir"
type textarea "kir"
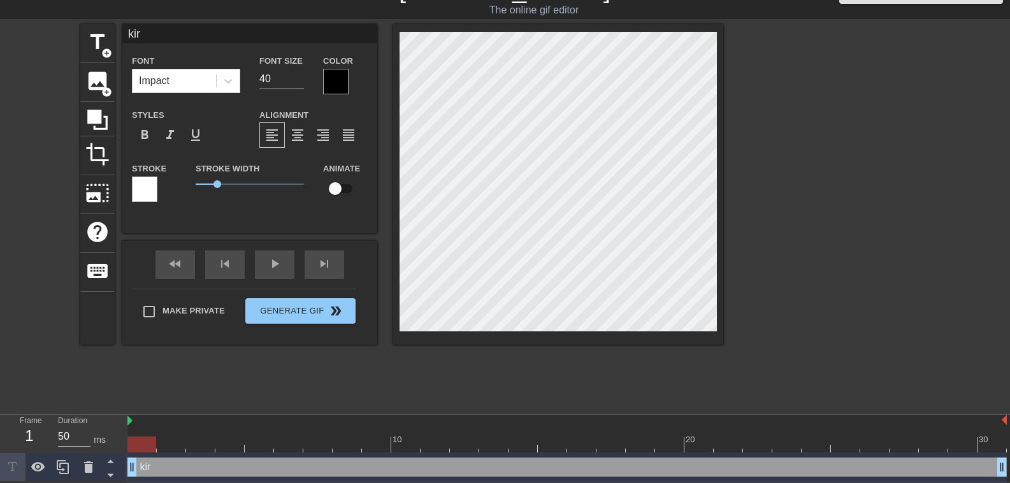
type input "[PERSON_NAME]"
type textarea "[PERSON_NAME]"
type input "[PERSON_NAME]"
type textarea "[PERSON_NAME]"
type input "[PERSON_NAME]"
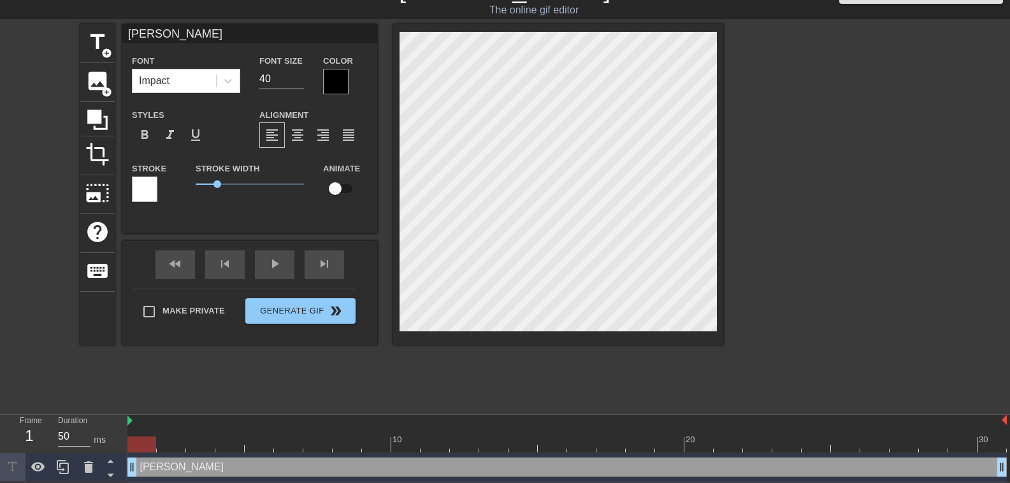
type textarea "[PERSON_NAME]"
type input "[PERSON_NAME]"
click at [279, 79] on input "40" at bounding box center [281, 79] width 45 height 20
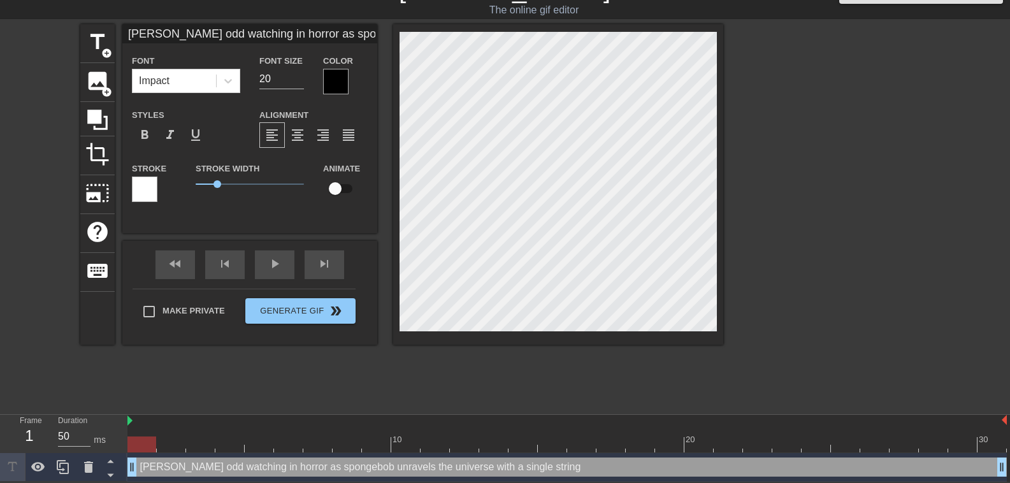
click at [352, 113] on div "Alignment format_align_left format_align_center format_align_right format_align…" at bounding box center [313, 127] width 127 height 41
click at [306, 199] on div "Stroke Width 1" at bounding box center [249, 187] width 127 height 53
click at [336, 354] on div "title add_circle image add_circle crop photo_size_select_large help keyboard [P…" at bounding box center [401, 215] width 643 height 382
click at [343, 31] on input "[PERSON_NAME] odd watching in horror as spongebob unravels the universe with a …" at bounding box center [249, 33] width 255 height 19
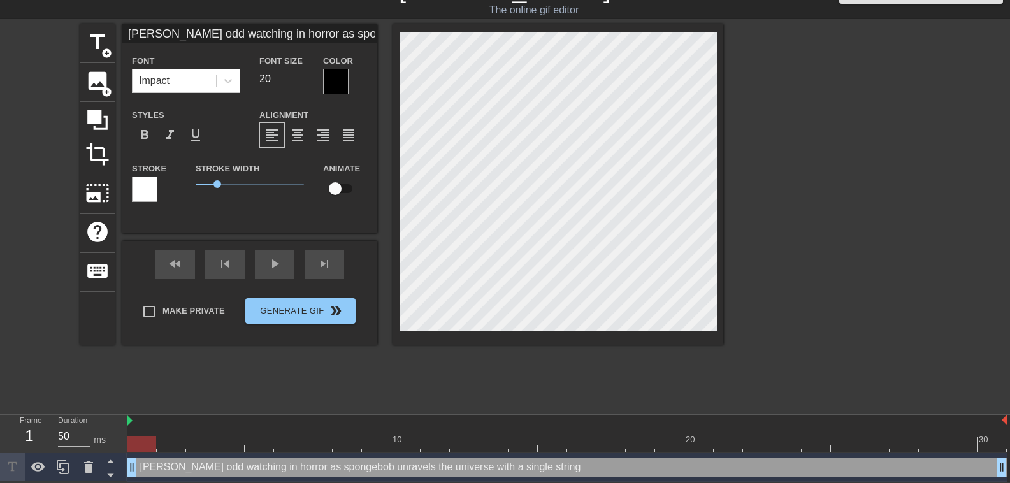
click at [345, 34] on input "[PERSON_NAME] odd watching in horror as spongebob unravels the universe with a …" at bounding box center [249, 33] width 255 height 19
click at [403, 33] on div "title add_circle image add_circle crop photo_size_select_large help keyboard [P…" at bounding box center [401, 184] width 643 height 321
click at [347, 31] on input "[PERSON_NAME] odd watching in horror as spongebob" at bounding box center [249, 33] width 255 height 19
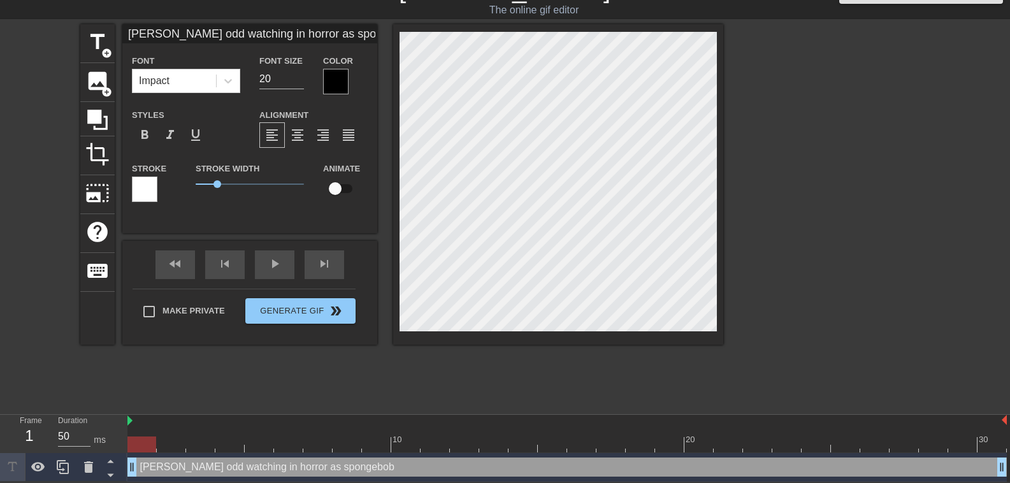
click at [347, 31] on input "[PERSON_NAME] odd watching in horror as spongebob" at bounding box center [249, 33] width 255 height 19
paste input "unravels the universe with a single string"
click at [171, 36] on input "[PERSON_NAME] odd watching in horror as spongebobunravels the universe with a s…" at bounding box center [249, 33] width 255 height 19
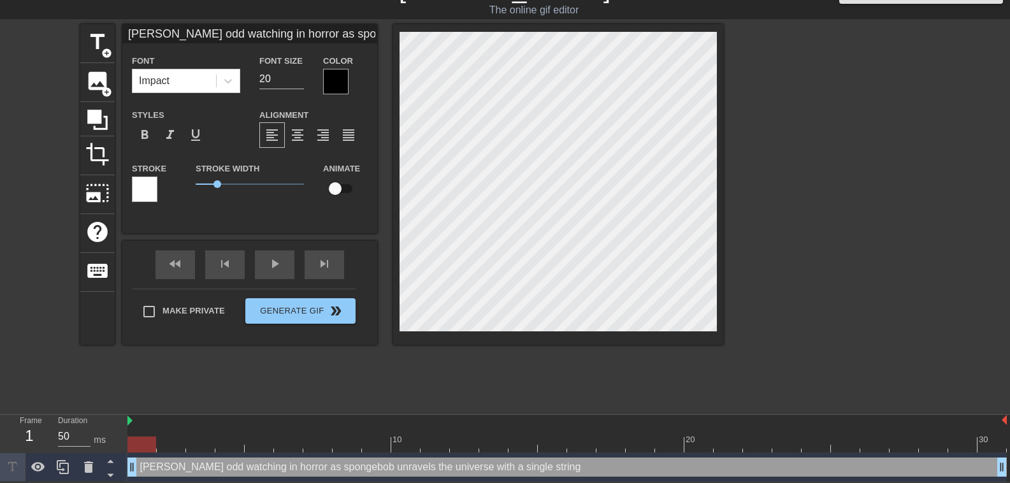
click at [399, 57] on div at bounding box center [558, 184] width 330 height 321
click at [282, 38] on input "[PERSON_NAME] odd watching in horror as spongebob unravels the universe with a …" at bounding box center [249, 33] width 255 height 19
click at [330, 264] on div "skip_next" at bounding box center [325, 264] width 40 height 29
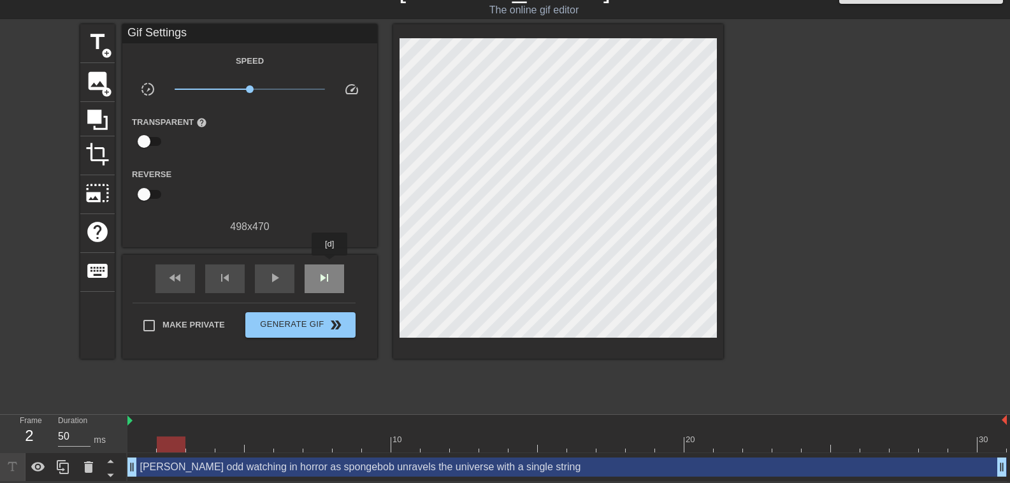
click at [330, 264] on div "skip_next" at bounding box center [325, 278] width 40 height 29
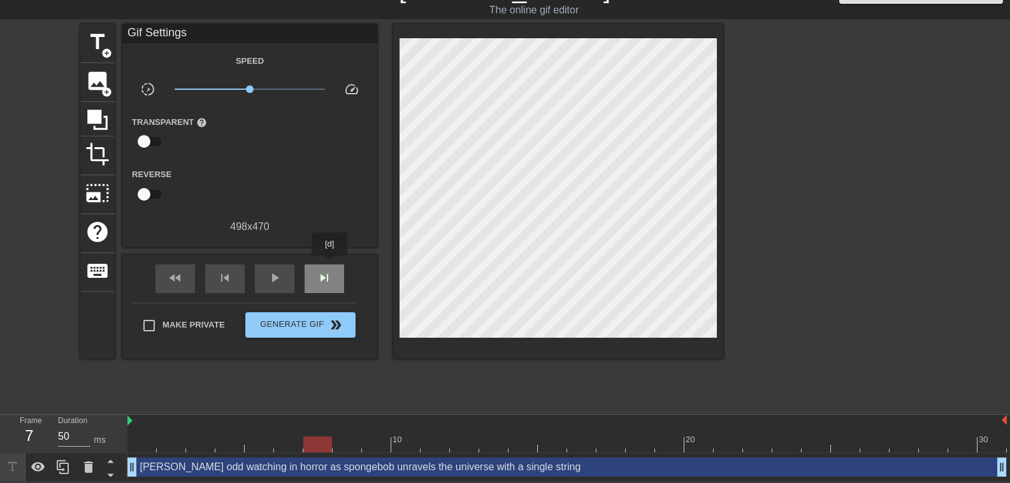
click at [330, 264] on div "skip_next" at bounding box center [325, 278] width 40 height 29
click at [179, 257] on div "fast_rewind skip_previous play_arrow skip_next" at bounding box center [250, 279] width 208 height 48
click at [177, 264] on div "fast_rewind" at bounding box center [175, 278] width 40 height 29
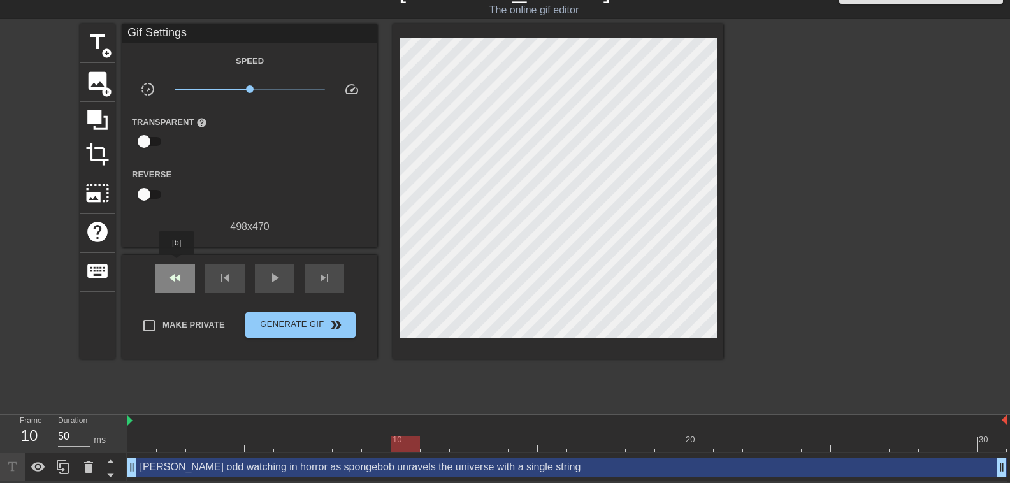
click at [177, 264] on div "fast_rewind" at bounding box center [175, 278] width 40 height 29
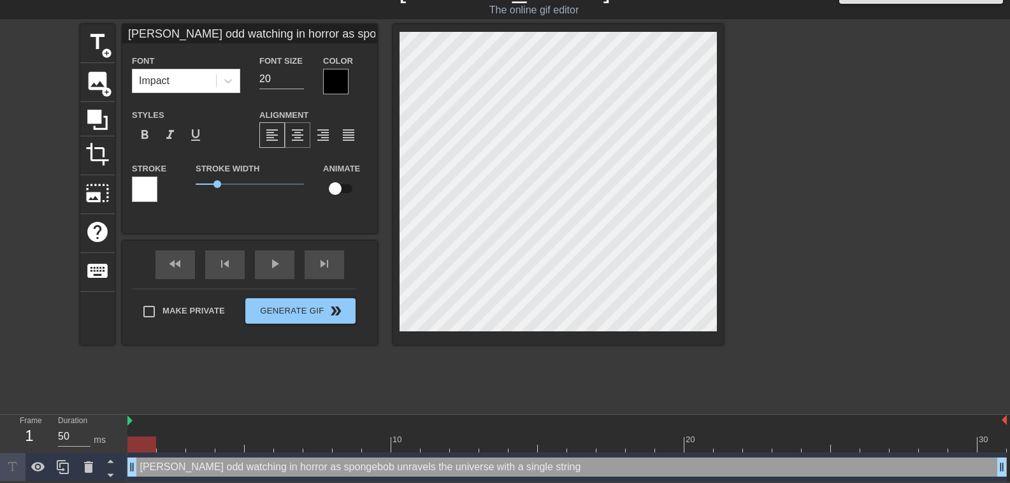
click at [301, 127] on span "format_align_center" at bounding box center [297, 134] width 15 height 15
drag, startPoint x: 283, startPoint y: 32, endPoint x: 396, endPoint y: 34, distance: 113.4
click at [396, 34] on div "title add_circle image add_circle crop photo_size_select_large help keyboard [P…" at bounding box center [401, 184] width 643 height 321
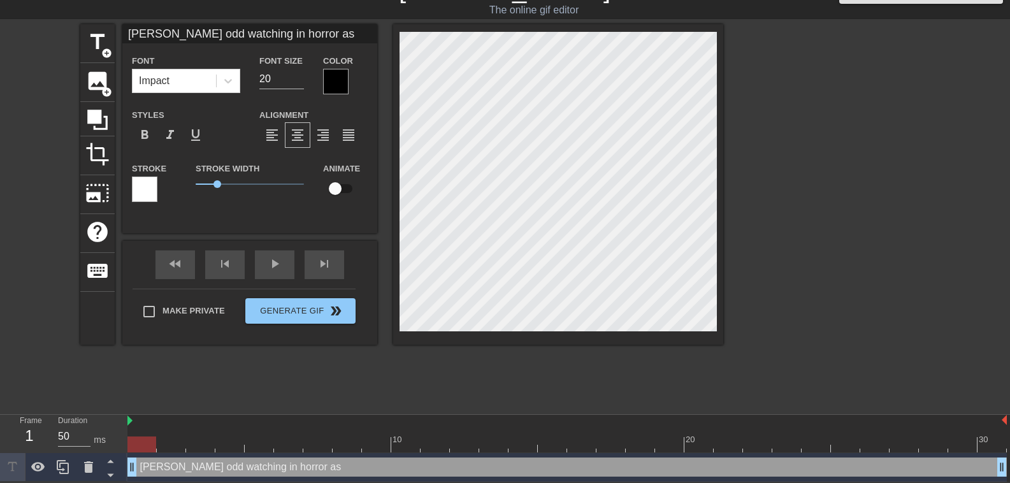
drag, startPoint x: 350, startPoint y: 36, endPoint x: 141, endPoint y: 33, distance: 209.7
click at [141, 33] on input "[PERSON_NAME] odd watching in horror as" at bounding box center [249, 33] width 255 height 19
click at [141, 33] on input at bounding box center [249, 33] width 255 height 19
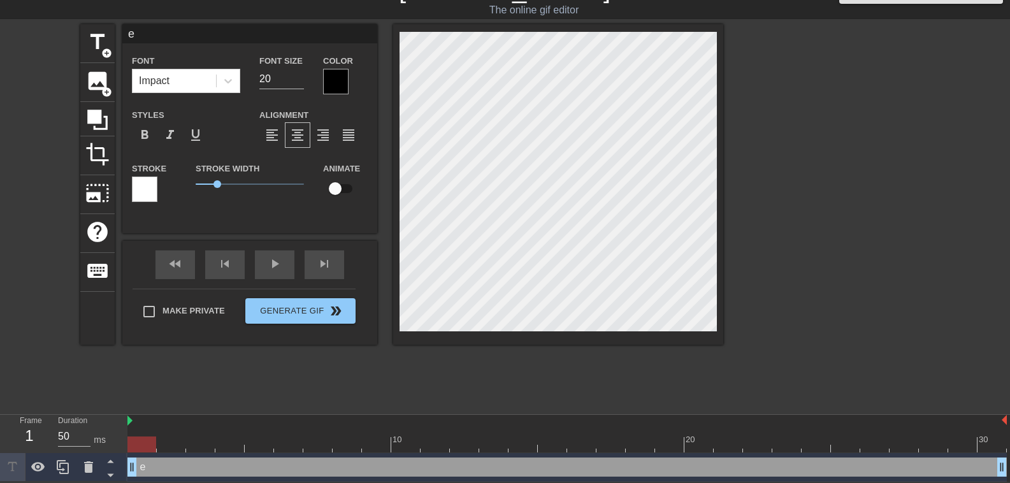
click at [141, 33] on input "e" at bounding box center [249, 33] width 255 height 19
click at [141, 34] on input "e" at bounding box center [249, 33] width 255 height 19
click at [253, 35] on input "e" at bounding box center [249, 33] width 255 height 19
